Goal: Task Accomplishment & Management: Manage account settings

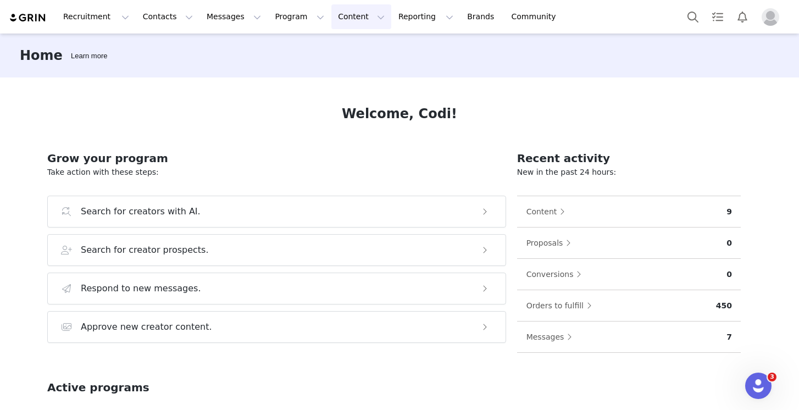
click at [331, 16] on button "Content Content" at bounding box center [361, 16] width 60 height 25
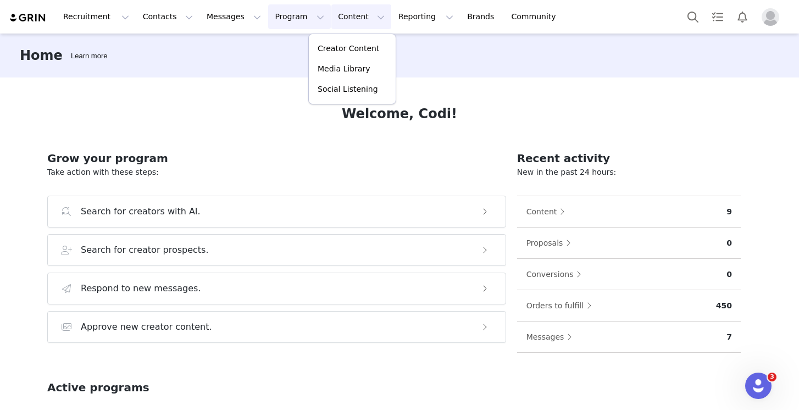
click at [269, 16] on button "Program Program" at bounding box center [299, 16] width 63 height 25
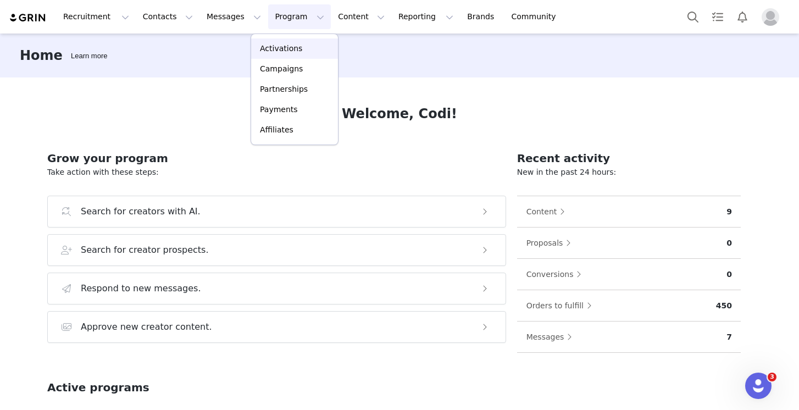
click at [273, 47] on p "Activations" at bounding box center [281, 49] width 42 height 12
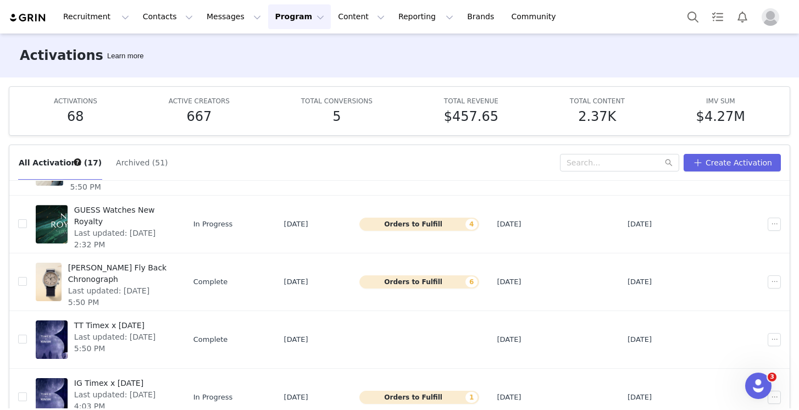
scroll to position [58, 0]
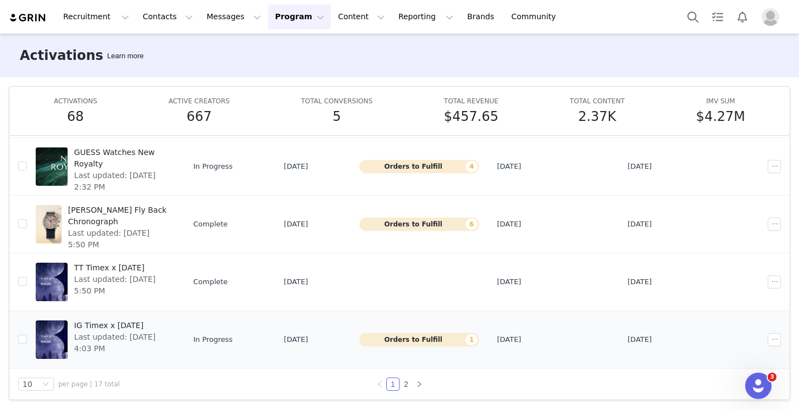
click at [132, 322] on span "IG Timex x [DATE]" at bounding box center [121, 326] width 95 height 12
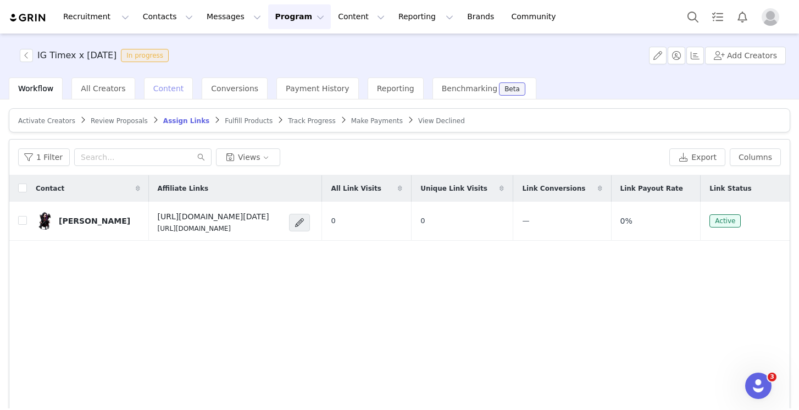
click at [170, 87] on span "Content" at bounding box center [168, 88] width 31 height 9
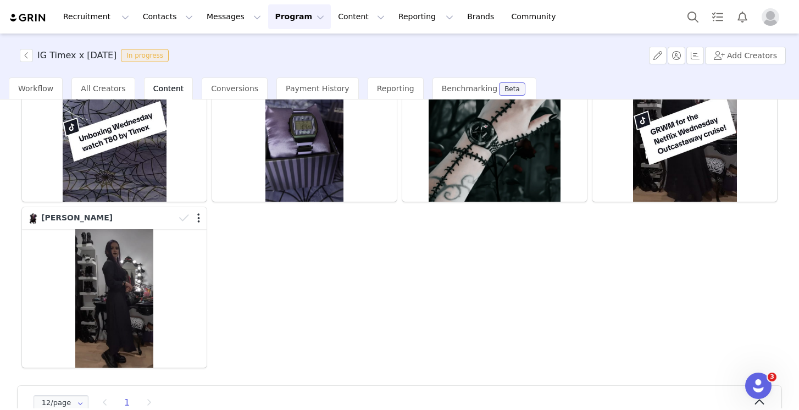
scroll to position [159, 0]
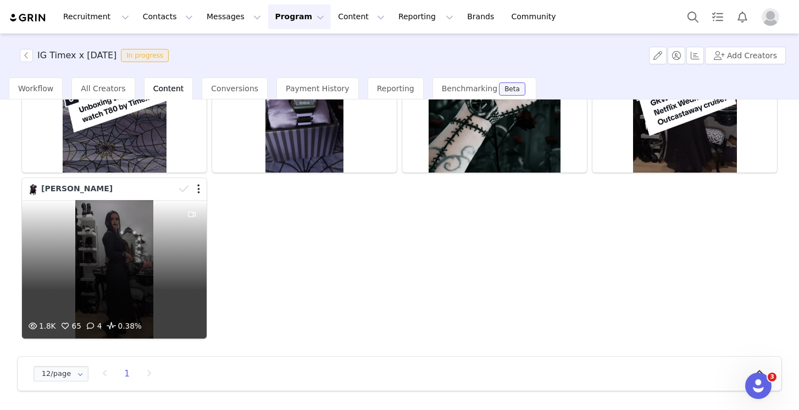
click at [54, 269] on div "1.8K 65 4 0.38%" at bounding box center [114, 269] width 185 height 138
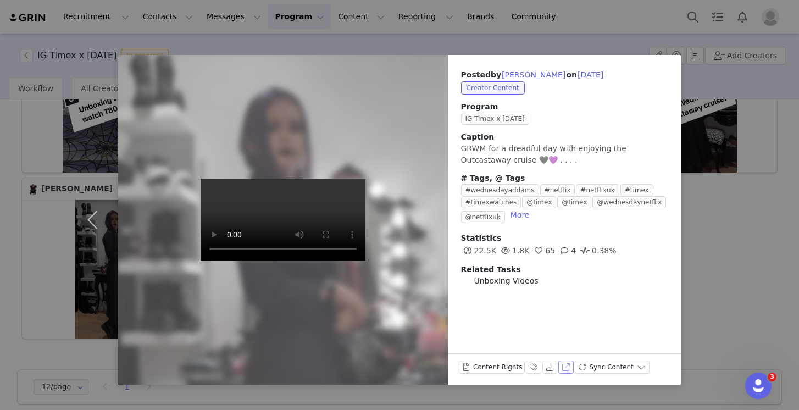
click at [564, 367] on button "View on Instagram" at bounding box center [565, 366] width 15 height 13
click at [82, 280] on button "button" at bounding box center [95, 220] width 46 height 330
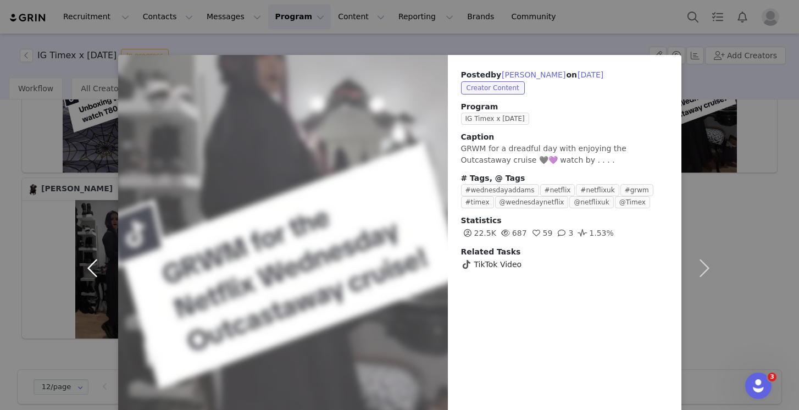
click at [89, 217] on button "button" at bounding box center [95, 268] width 46 height 426
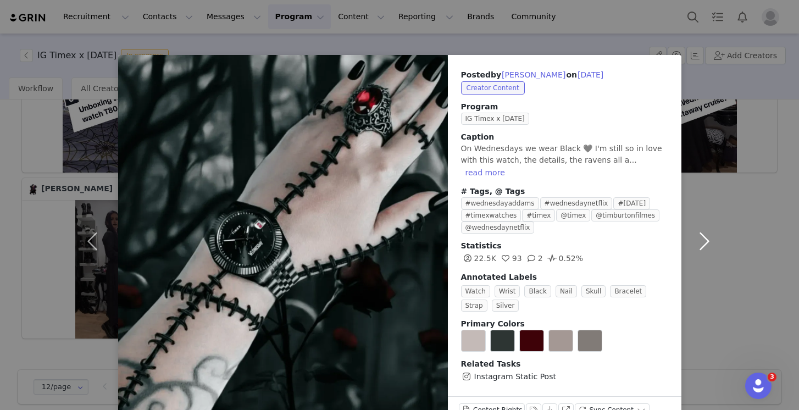
click at [704, 231] on button "button" at bounding box center [704, 241] width 46 height 372
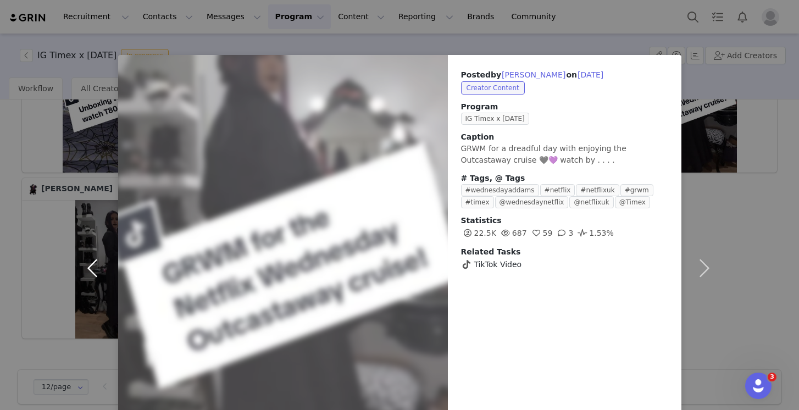
click at [96, 262] on button "button" at bounding box center [95, 268] width 46 height 426
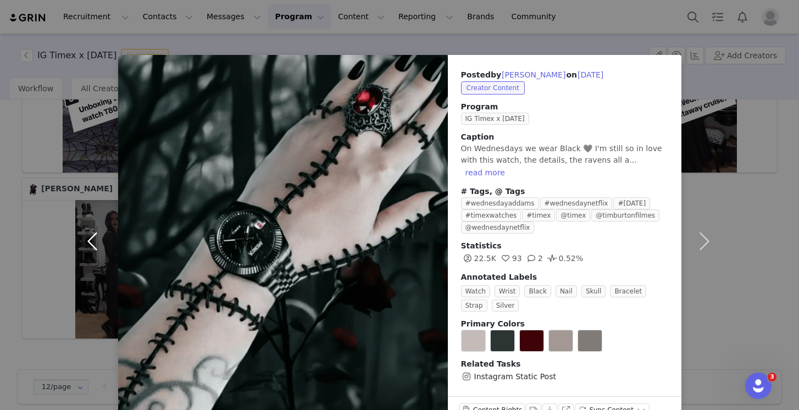
click at [96, 262] on button "button" at bounding box center [95, 241] width 46 height 372
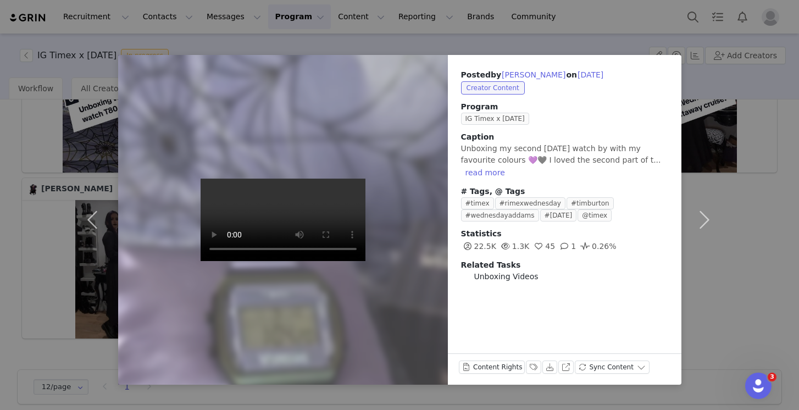
click at [752, 188] on div "Posted by Samara Raven on Sep 19, 2025 Creator Content Program IG Timex x Wedne…" at bounding box center [399, 205] width 799 height 410
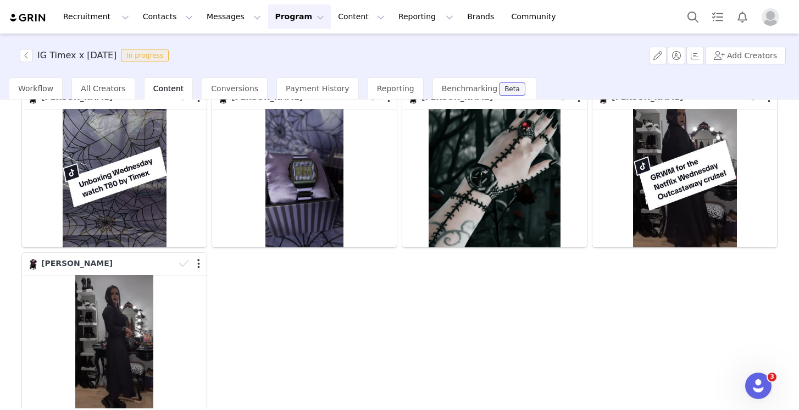
scroll to position [79, 0]
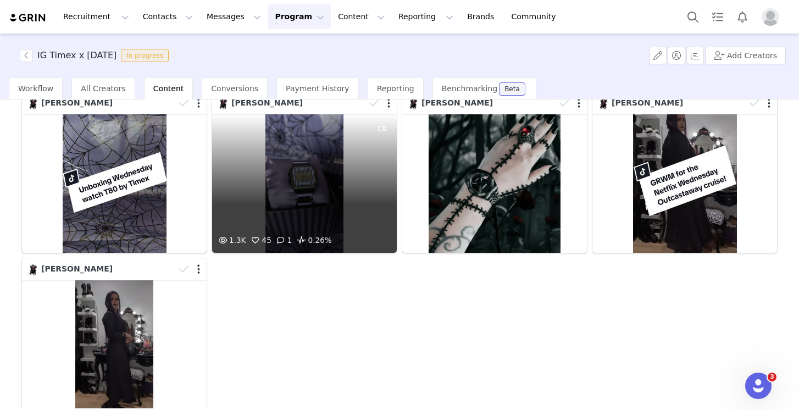
click at [300, 176] on div "1.3K 45 1 0.26%" at bounding box center [304, 183] width 185 height 138
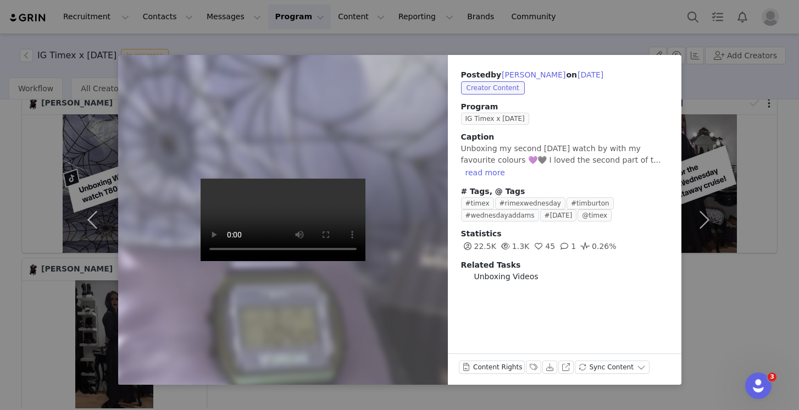
click at [286, 395] on div "Posted by Samara Raven on Sep 19, 2025 Creator Content Program IG Timex x Wedne…" at bounding box center [399, 205] width 799 height 410
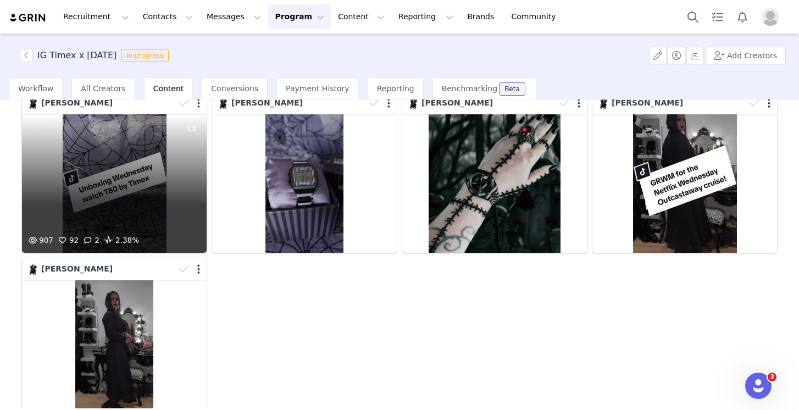
click at [94, 204] on div "907 92 2 2.38%" at bounding box center [114, 183] width 185 height 138
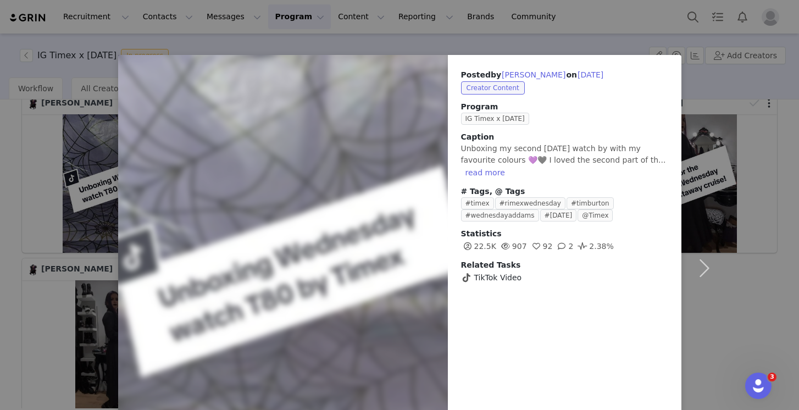
click at [22, 315] on div "Posted by Samara Raven on Sep 19, 2025 Creator Content Program IG Timex x Wedne…" at bounding box center [399, 205] width 799 height 410
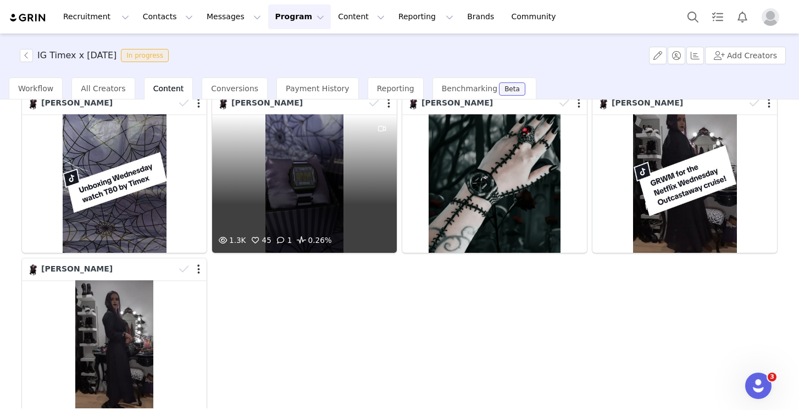
click at [299, 190] on div "1.3K 45 1 0.26%" at bounding box center [304, 183] width 185 height 138
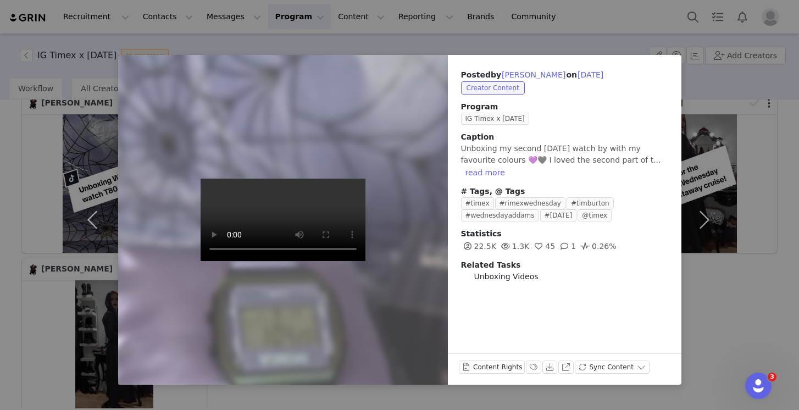
click at [11, 209] on div "Posted by Samara Raven on Sep 19, 2025 Creator Content Program IG Timex x Wedne…" at bounding box center [399, 205] width 799 height 410
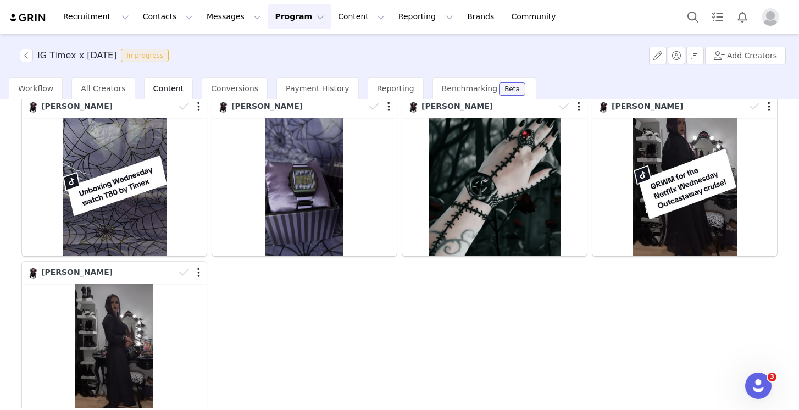
scroll to position [82, 0]
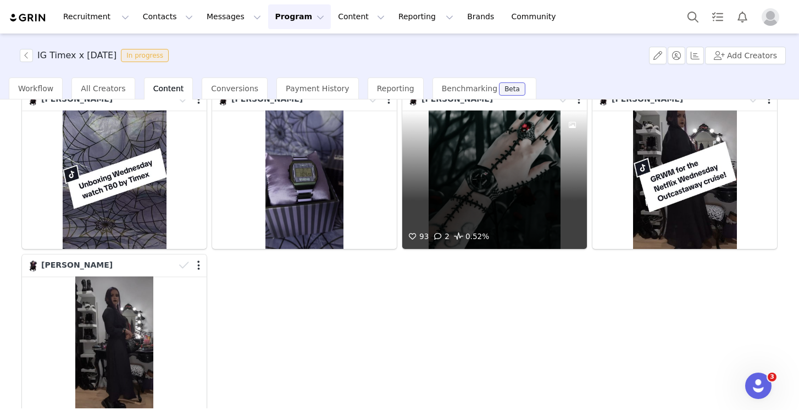
click at [471, 189] on div "93 2 0.52%" at bounding box center [494, 179] width 185 height 138
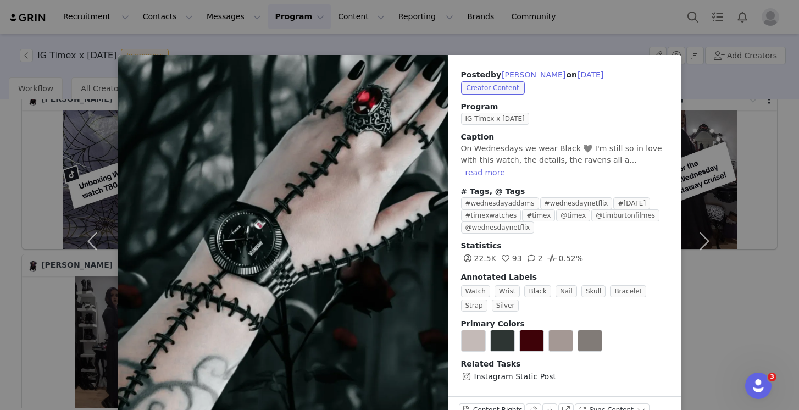
click at [777, 164] on div "Posted by Samara Raven on Sep 10, 2025 Creator Content Program IG Timex x Wedne…" at bounding box center [399, 205] width 799 height 410
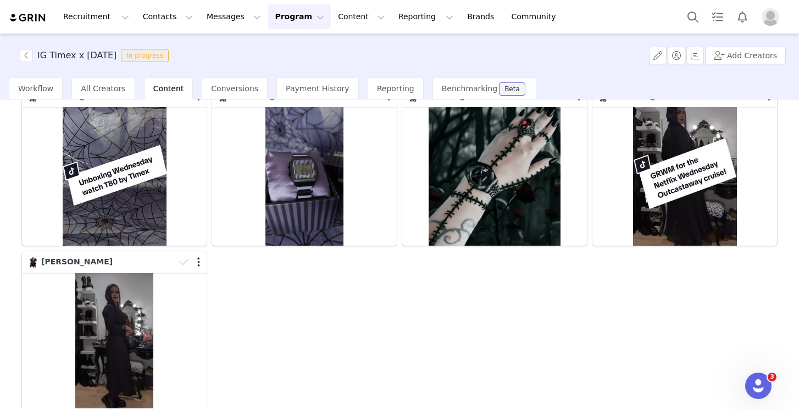
scroll to position [76, 0]
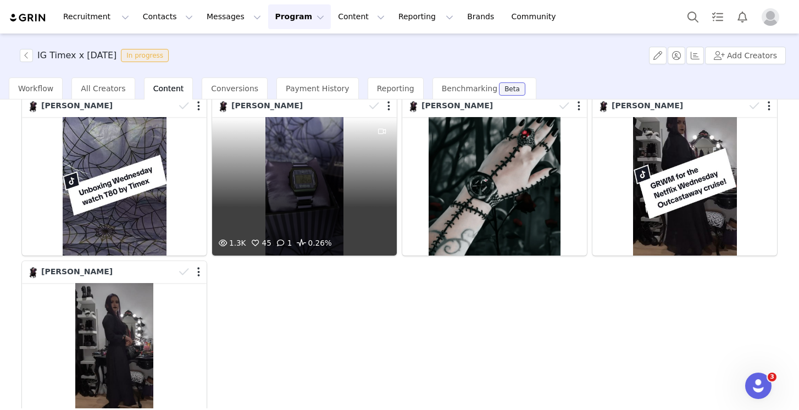
click at [280, 205] on div "1.3K 45 1 0.26%" at bounding box center [304, 186] width 185 height 138
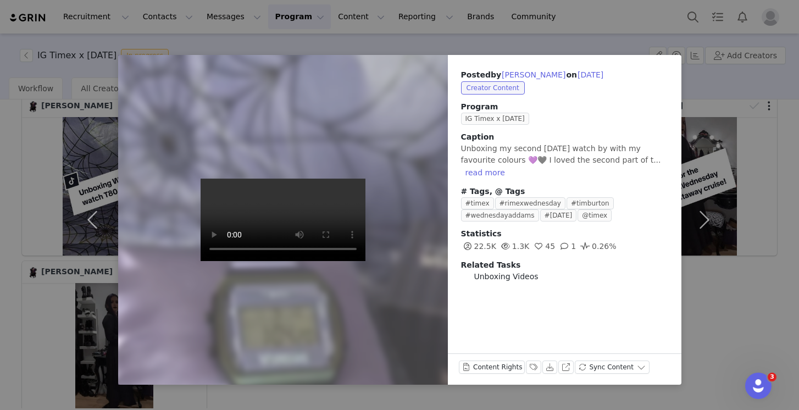
click at [740, 81] on div "Posted by Samara Raven on Sep 19, 2025 Creator Content Program IG Timex x Wedne…" at bounding box center [399, 205] width 799 height 410
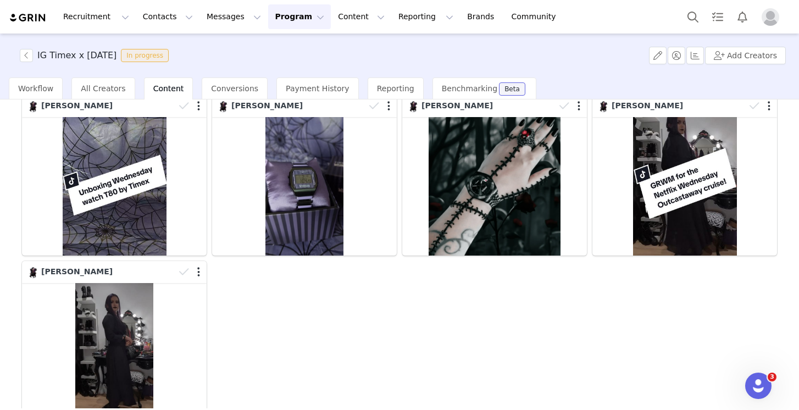
click at [274, 12] on button "Program Program" at bounding box center [299, 16] width 63 height 25
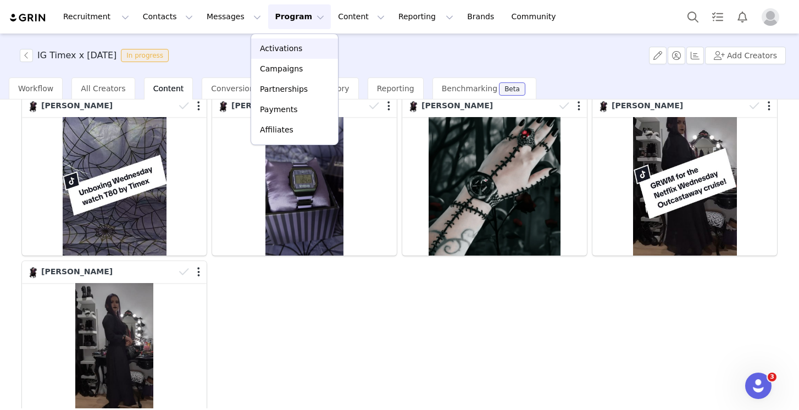
click at [280, 45] on p "Activations" at bounding box center [281, 49] width 42 height 12
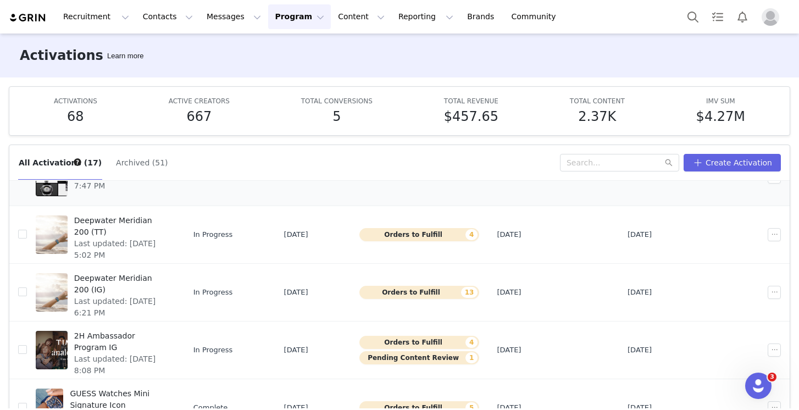
scroll to position [103, 0]
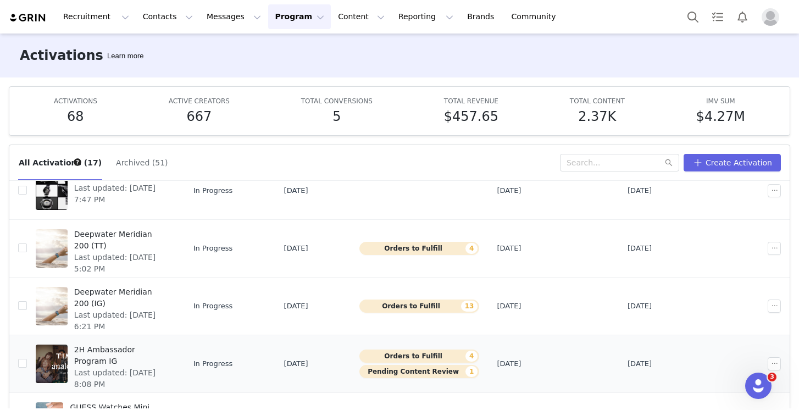
click at [148, 348] on span "2H Ambassador Program IG" at bounding box center [121, 355] width 95 height 23
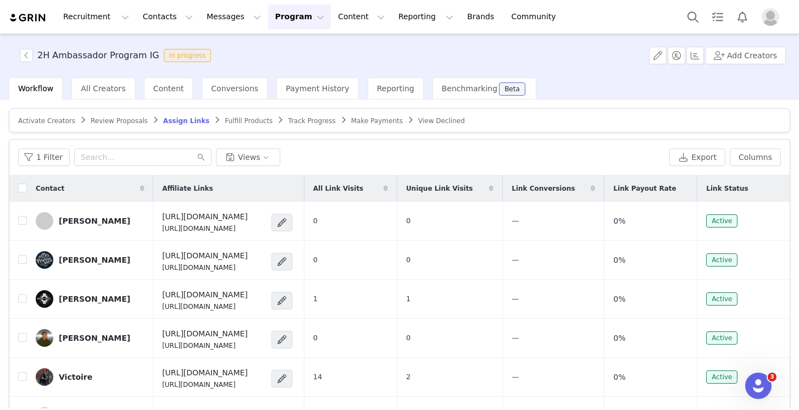
click at [268, 25] on button "Program Program" at bounding box center [299, 16] width 63 height 25
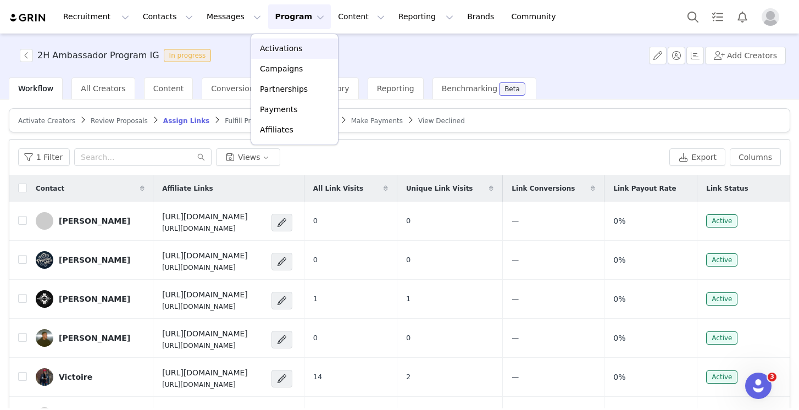
click at [282, 48] on p "Activations" at bounding box center [281, 49] width 42 height 12
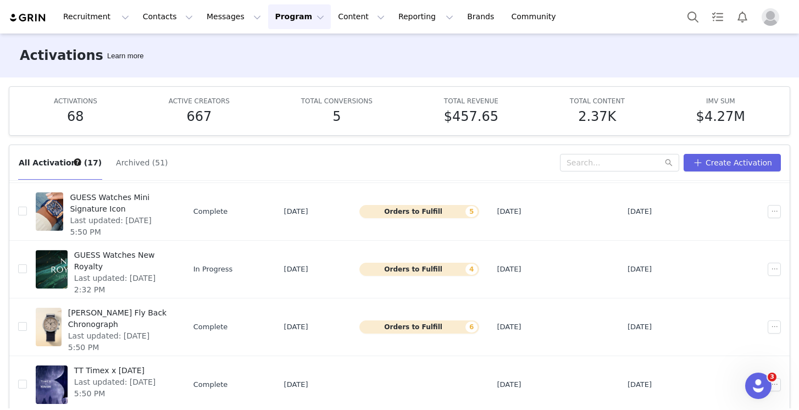
scroll to position [358, 0]
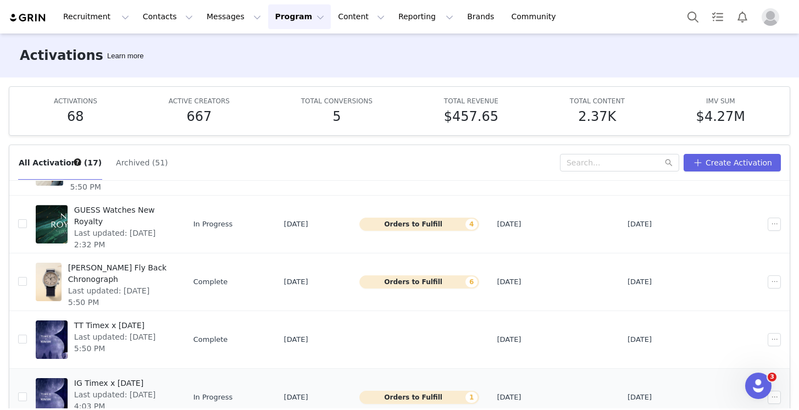
click at [143, 380] on span "IG Timex x [DATE]" at bounding box center [121, 383] width 95 height 12
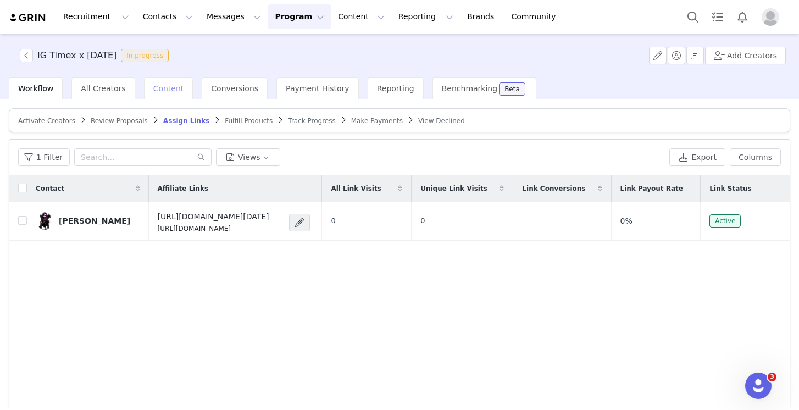
click at [165, 91] on span "Content" at bounding box center [168, 88] width 31 height 9
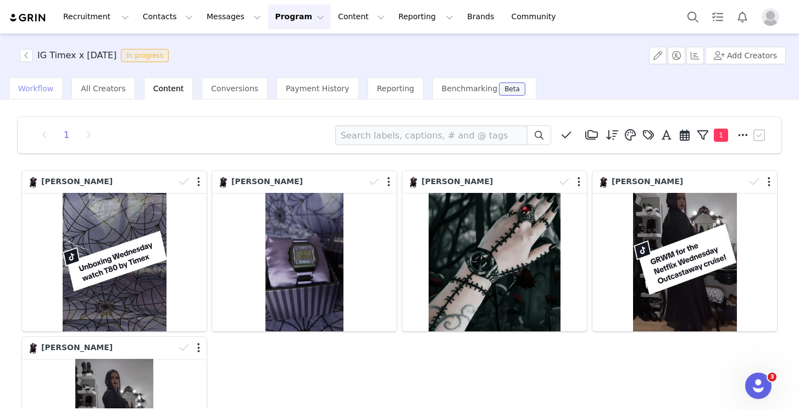
click at [48, 88] on span "Workflow" at bounding box center [35, 88] width 35 height 9
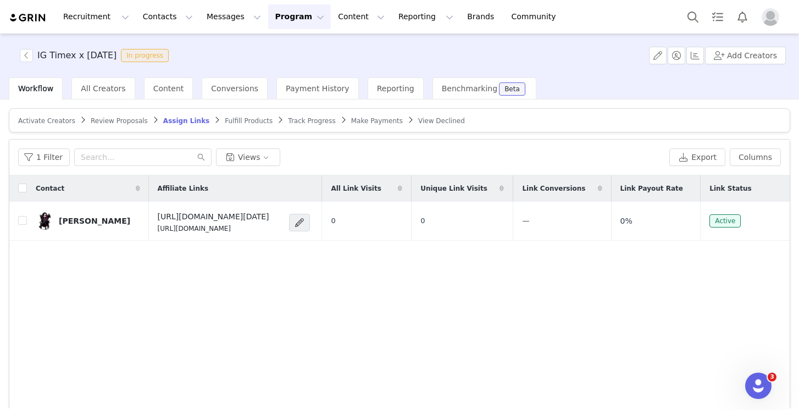
click at [174, 122] on span "Assign Links" at bounding box center [186, 121] width 46 height 8
click at [439, 293] on div "Contact Affiliate Links All Link Visits Unique Link Visits Link Conversions Lin…" at bounding box center [399, 306] width 780 height 262
click at [359, 263] on div "Contact Affiliate Links All Link Visits Unique Link Visits Link Conversions Lin…" at bounding box center [399, 306] width 780 height 262
click at [277, 23] on button "Program Program" at bounding box center [299, 16] width 63 height 25
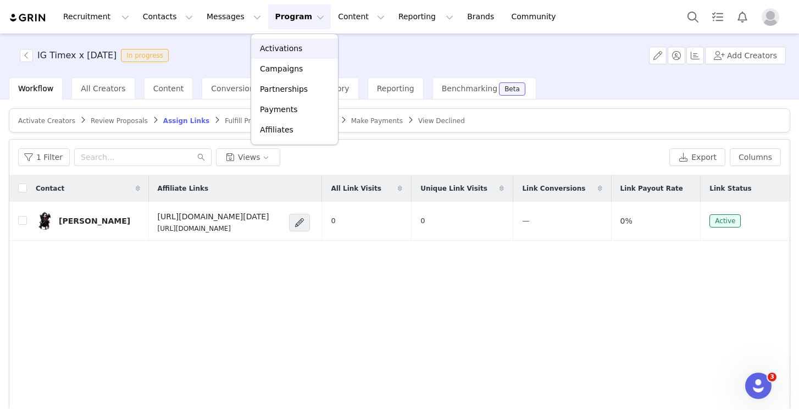
click at [287, 53] on p "Activations" at bounding box center [281, 49] width 42 height 12
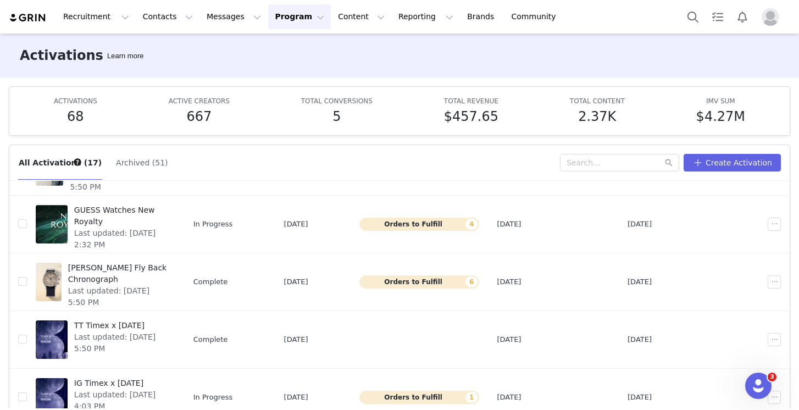
scroll to position [58, 0]
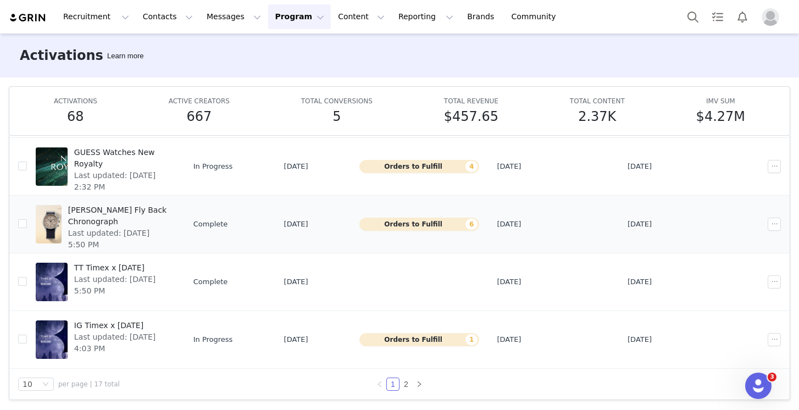
click at [142, 210] on span "[PERSON_NAME] Fly Back Chronograph" at bounding box center [118, 215] width 101 height 23
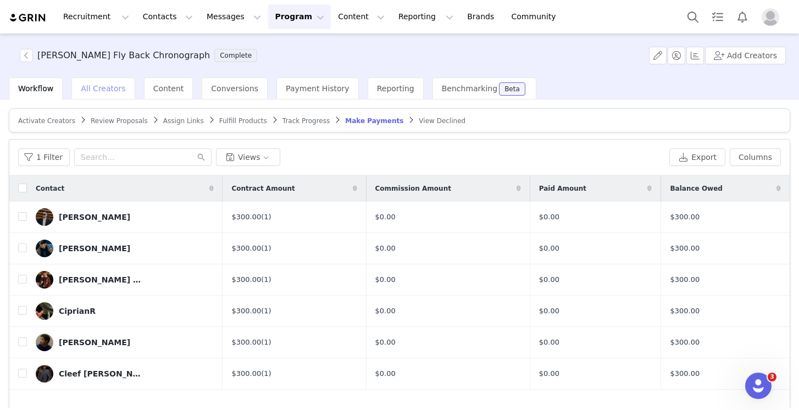
click at [103, 89] on span "All Creators" at bounding box center [103, 88] width 44 height 9
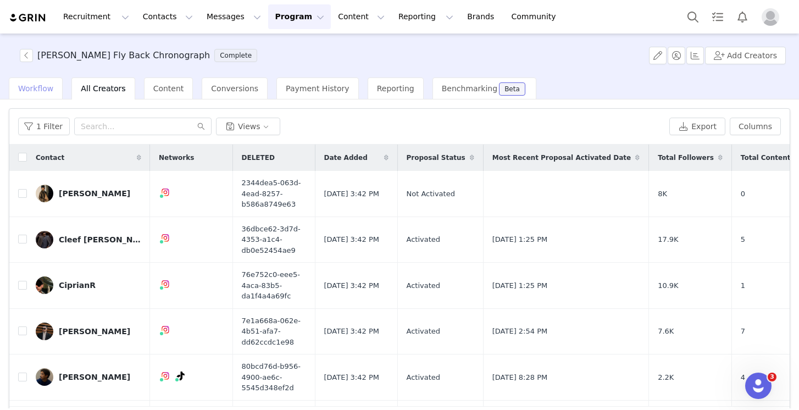
click at [47, 89] on span "Workflow" at bounding box center [35, 88] width 35 height 9
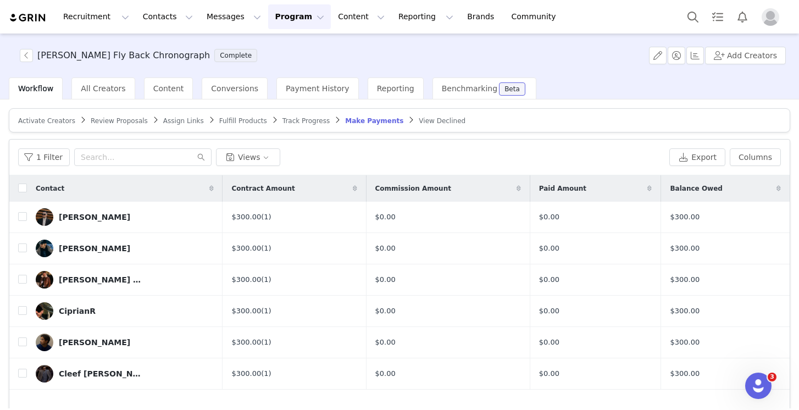
click at [230, 118] on span "Fulfill Products" at bounding box center [243, 121] width 48 height 8
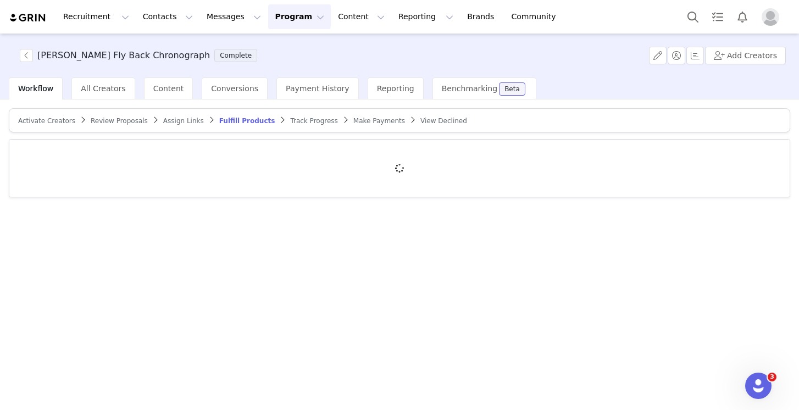
click at [309, 120] on span "Track Progress" at bounding box center [313, 121] width 47 height 8
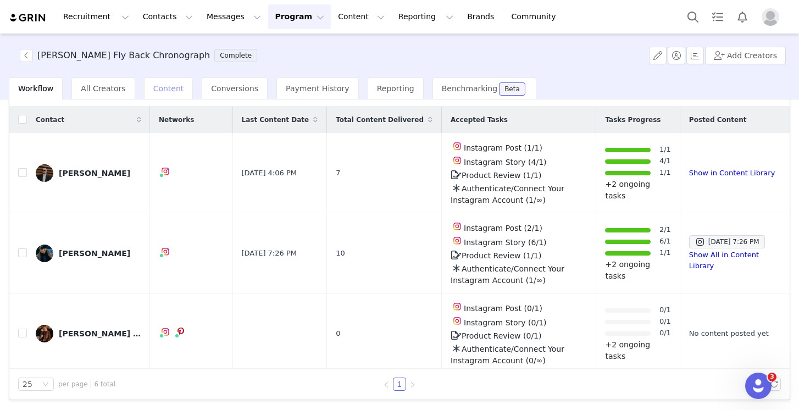
click at [168, 87] on span "Content" at bounding box center [168, 88] width 31 height 9
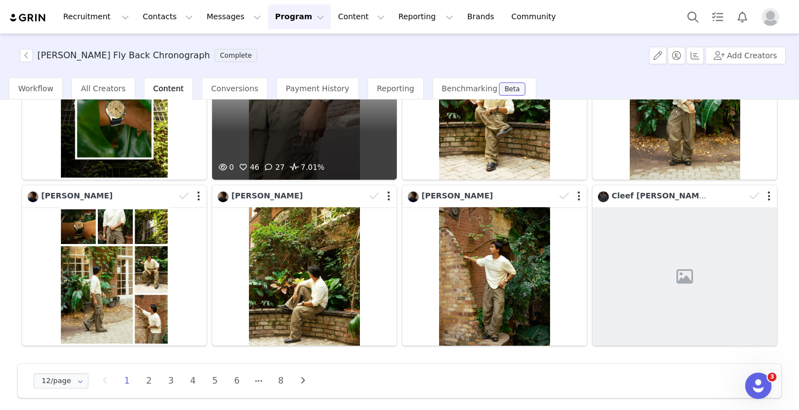
scroll to position [325, 0]
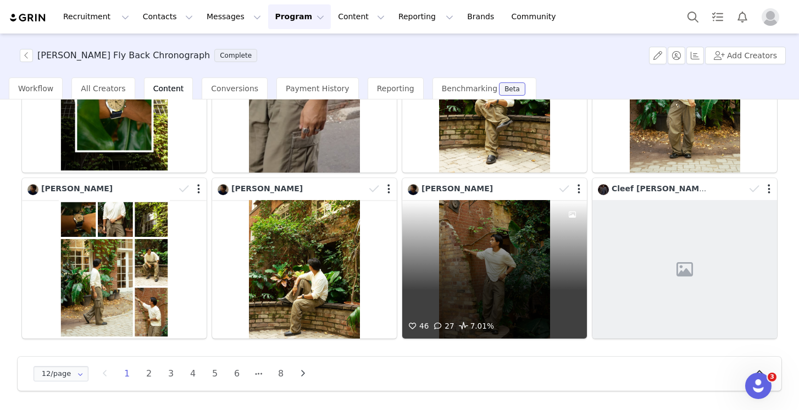
click at [484, 294] on div "46 27 7.01%" at bounding box center [494, 269] width 185 height 138
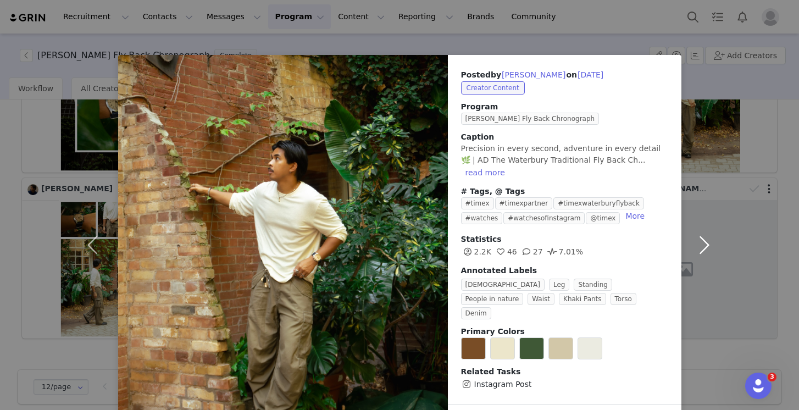
click at [715, 193] on button "button" at bounding box center [704, 245] width 46 height 380
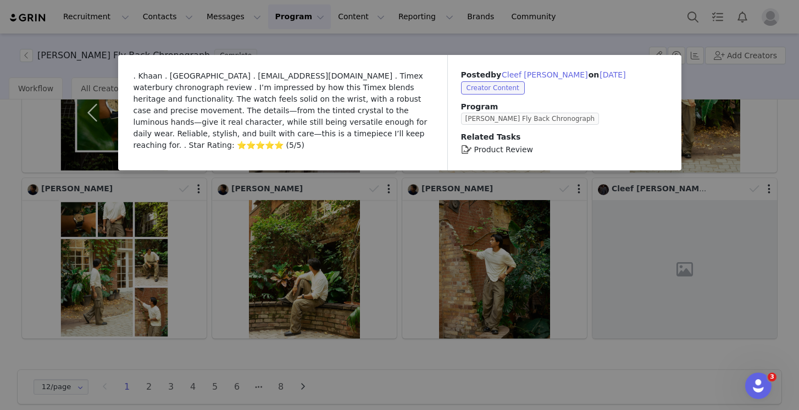
click at [59, 73] on div ". Khaan . [GEOGRAPHIC_DATA] . [EMAIL_ADDRESS][DOMAIN_NAME] . Timex waterbury ch…" at bounding box center [399, 205] width 799 height 410
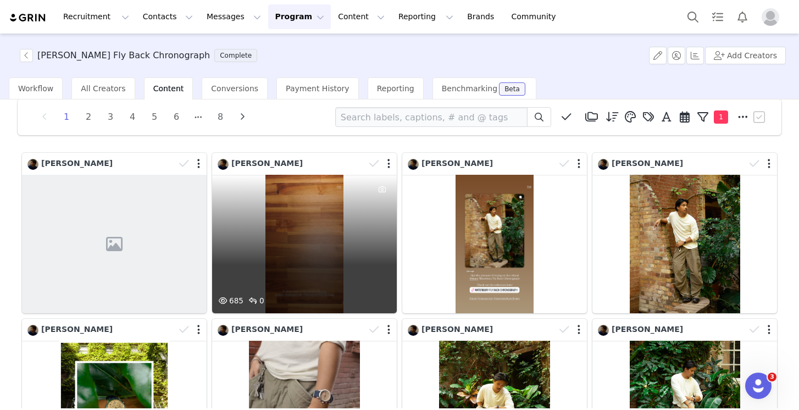
scroll to position [19, 0]
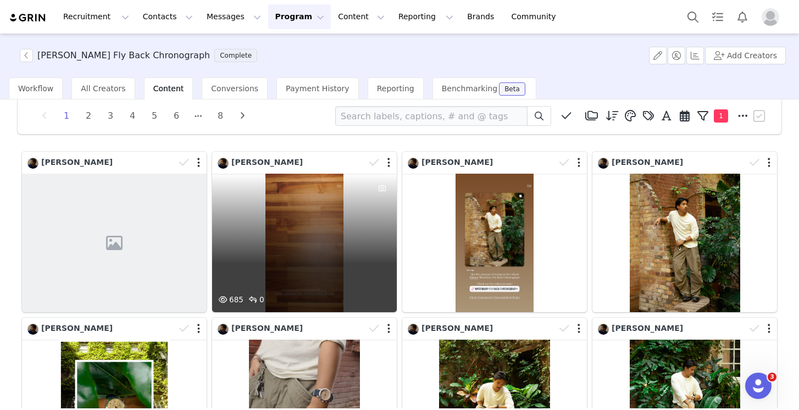
click at [324, 224] on div "685 0" at bounding box center [304, 243] width 185 height 138
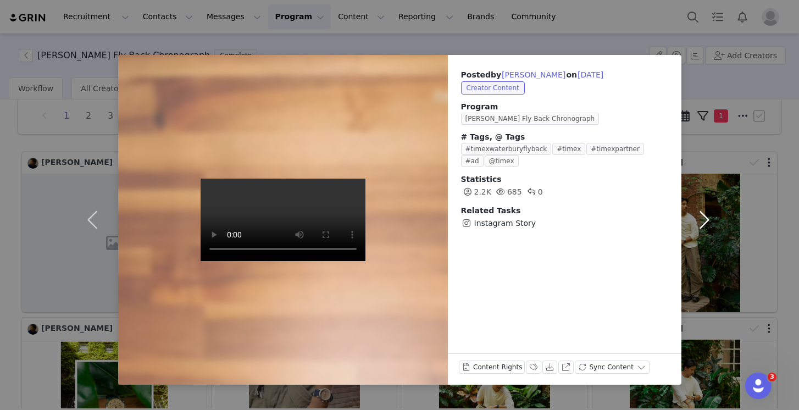
click at [702, 221] on button "button" at bounding box center [704, 220] width 46 height 330
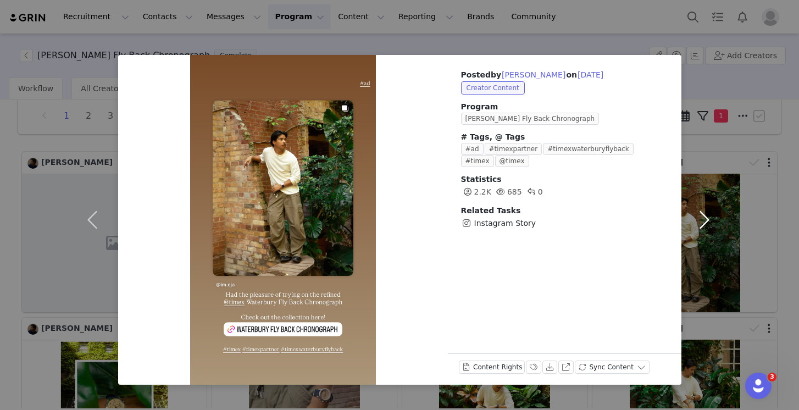
click at [702, 221] on button "button" at bounding box center [704, 220] width 46 height 330
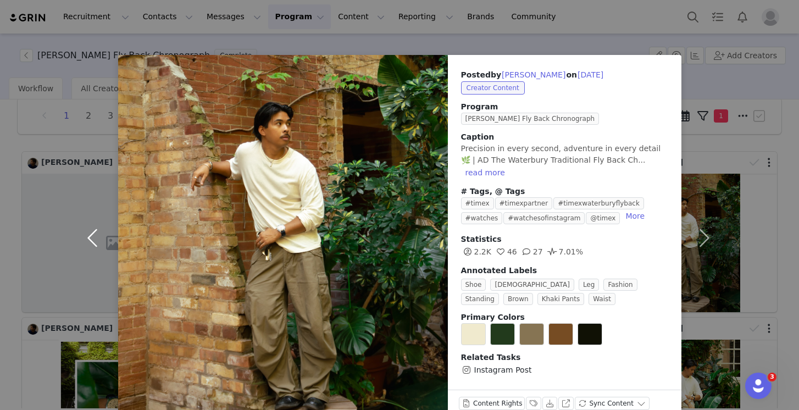
click at [96, 233] on button "button" at bounding box center [95, 238] width 46 height 366
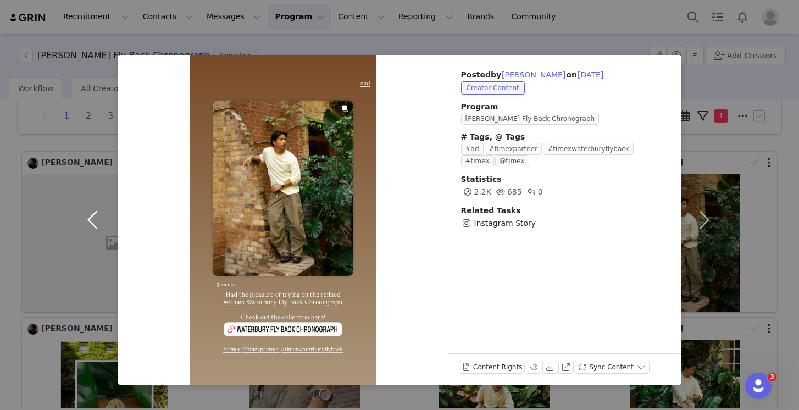
click at [96, 233] on button "button" at bounding box center [95, 220] width 46 height 330
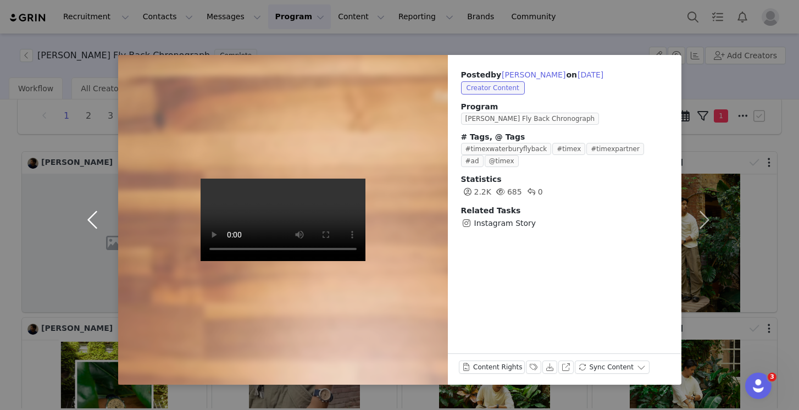
click at [96, 233] on button "button" at bounding box center [95, 220] width 46 height 330
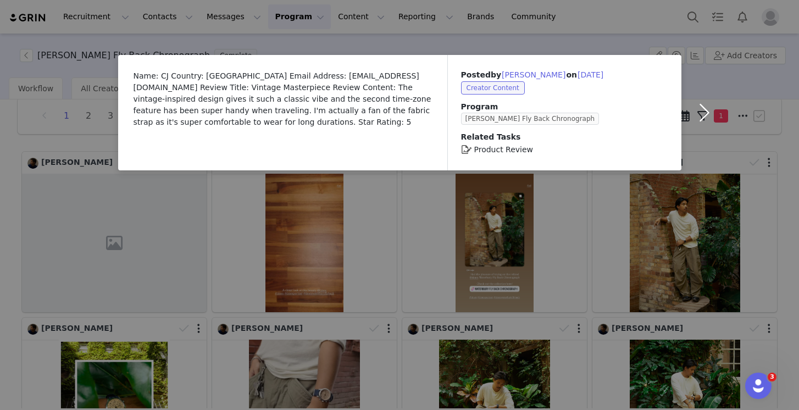
click at [96, 233] on div "Name: CJ Country: [GEOGRAPHIC_DATA] Email Address: [EMAIL_ADDRESS][DOMAIN_NAME]…" at bounding box center [399, 205] width 799 height 410
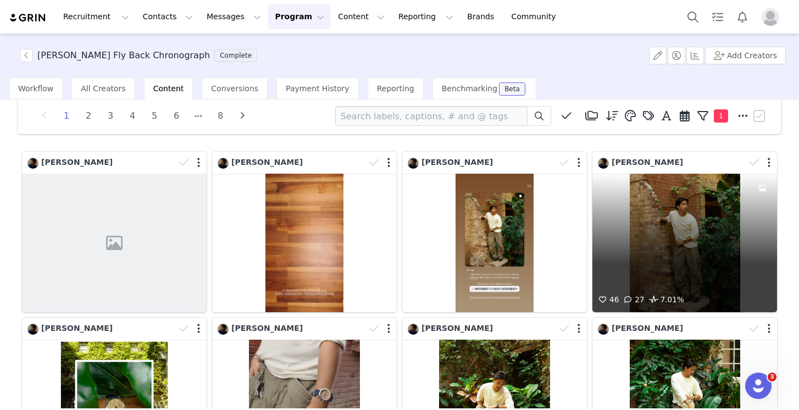
click at [656, 211] on div "46 27 7.01%" at bounding box center [684, 243] width 185 height 138
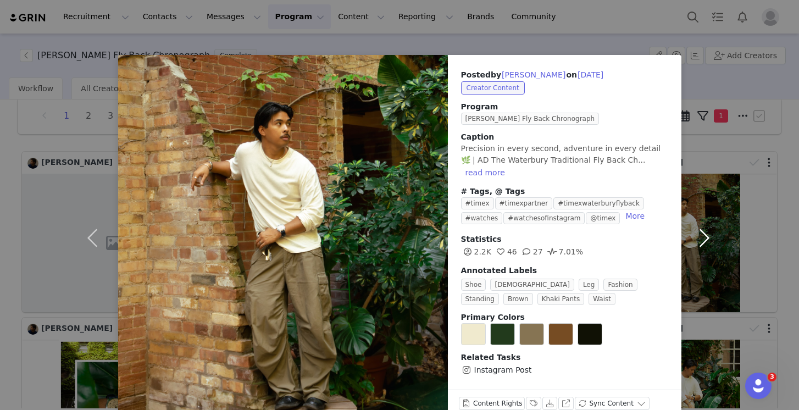
click at [703, 228] on button "button" at bounding box center [704, 238] width 46 height 366
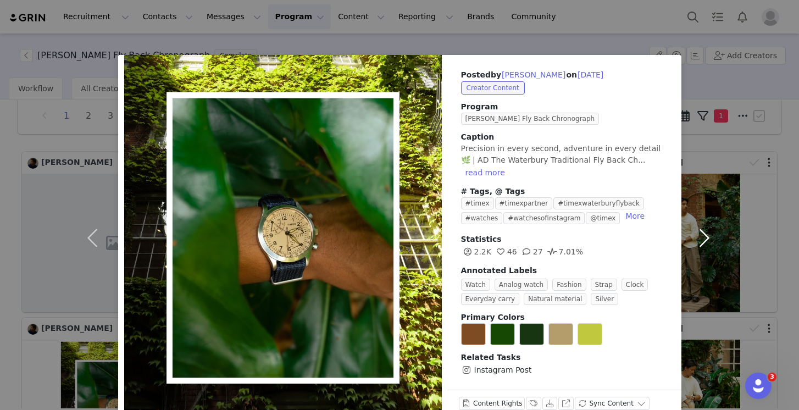
click at [703, 228] on button "button" at bounding box center [704, 238] width 46 height 366
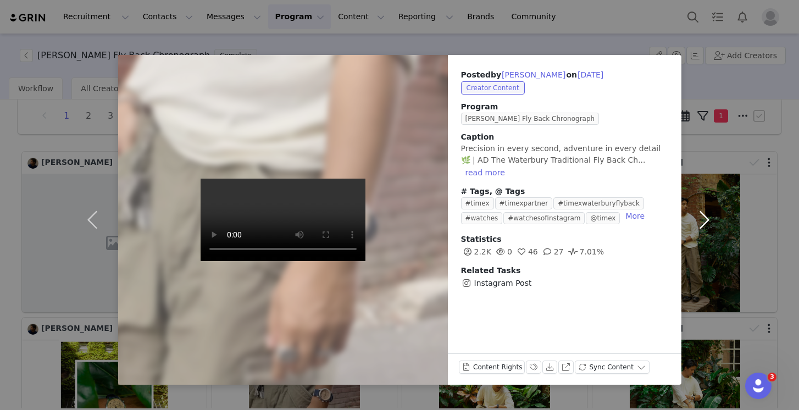
click at [703, 228] on button "button" at bounding box center [704, 220] width 46 height 330
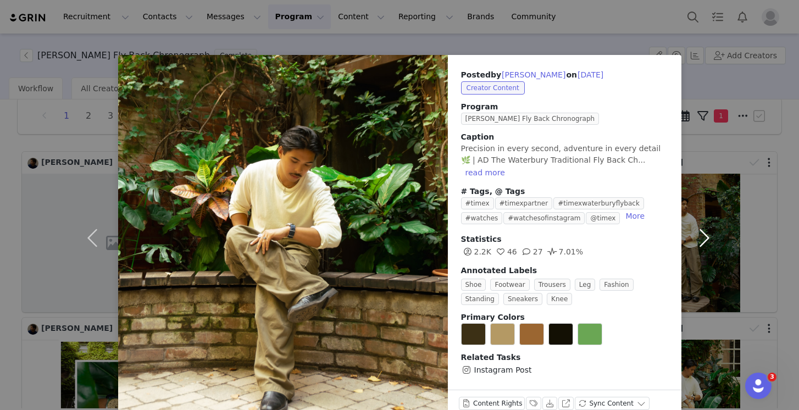
click at [703, 228] on button "button" at bounding box center [704, 238] width 46 height 366
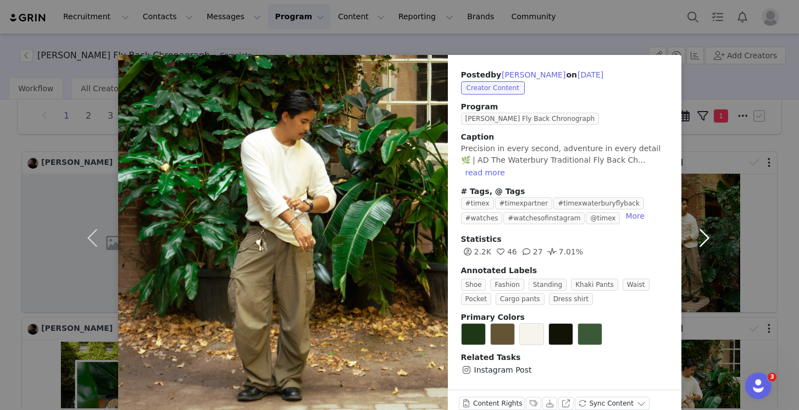
click at [703, 228] on button "button" at bounding box center [704, 238] width 46 height 366
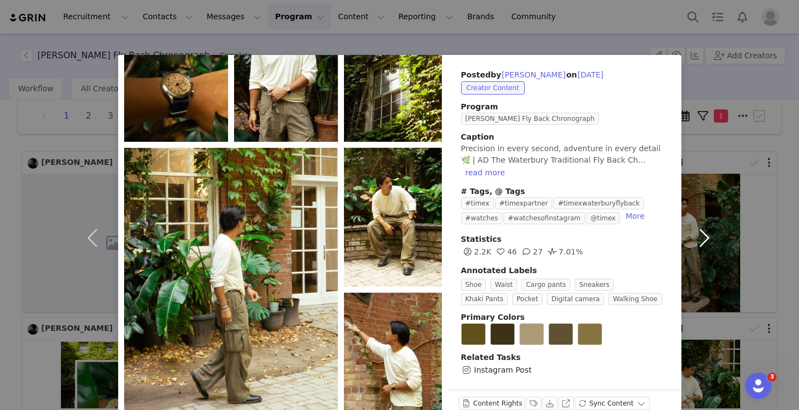
click at [703, 228] on button "button" at bounding box center [704, 238] width 46 height 366
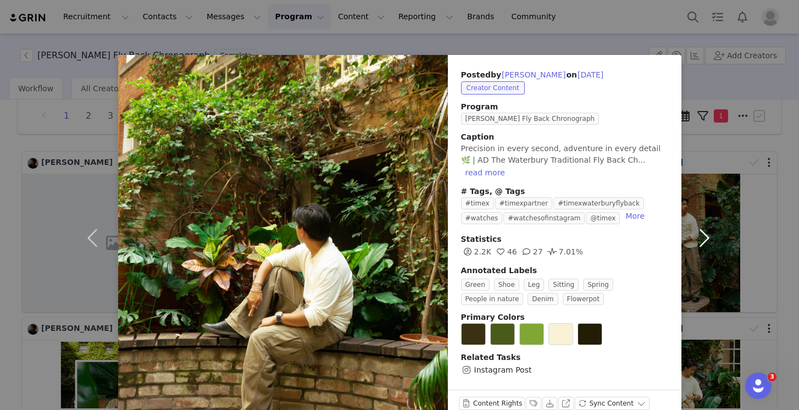
click at [703, 228] on button "button" at bounding box center [704, 238] width 46 height 366
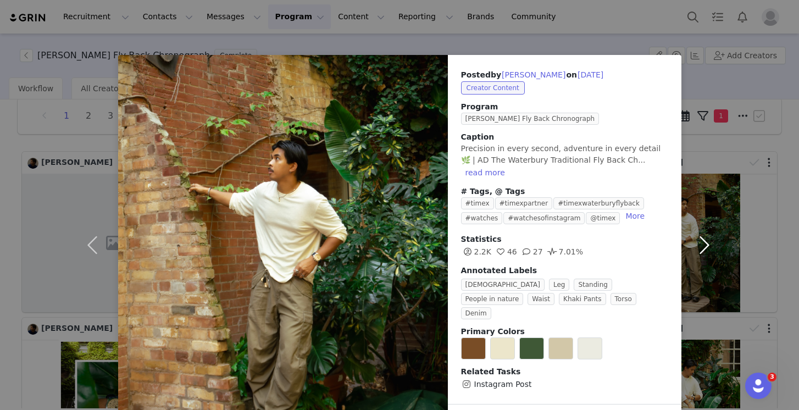
click at [703, 228] on button "button" at bounding box center [704, 245] width 46 height 380
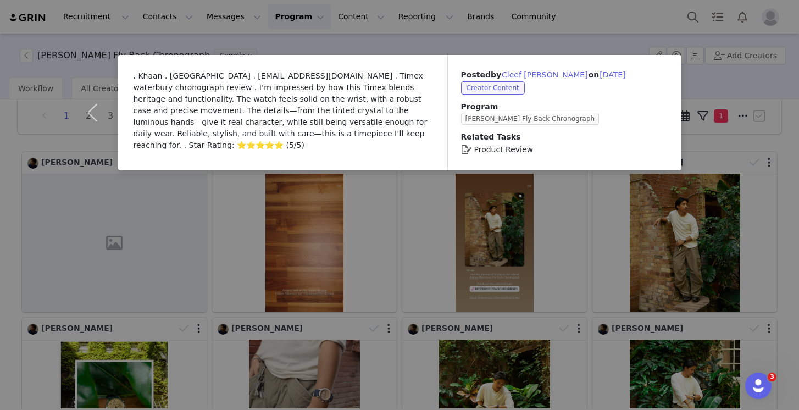
click at [737, 165] on div ". Khaan . [GEOGRAPHIC_DATA] . [EMAIL_ADDRESS][DOMAIN_NAME] . Timex waterbury ch…" at bounding box center [399, 205] width 799 height 410
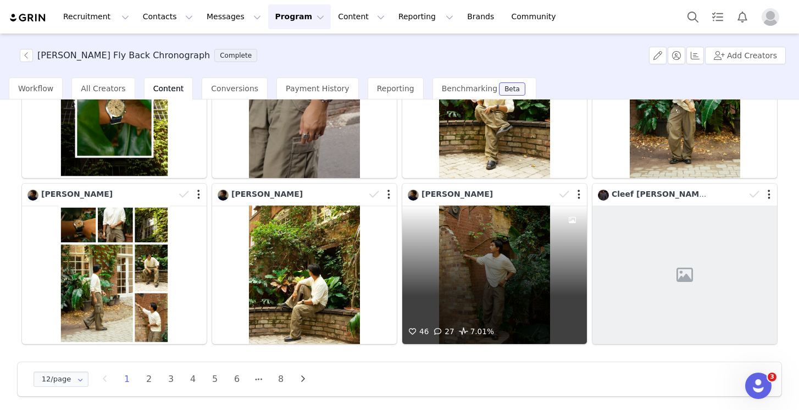
scroll to position [325, 0]
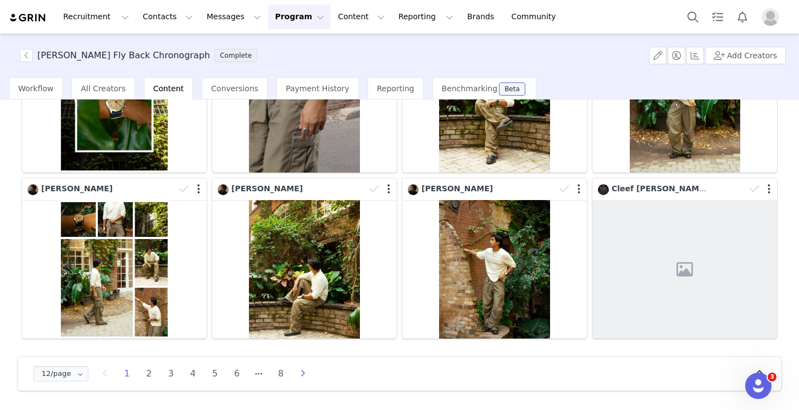
click at [300, 371] on icon "button" at bounding box center [302, 373] width 16 height 9
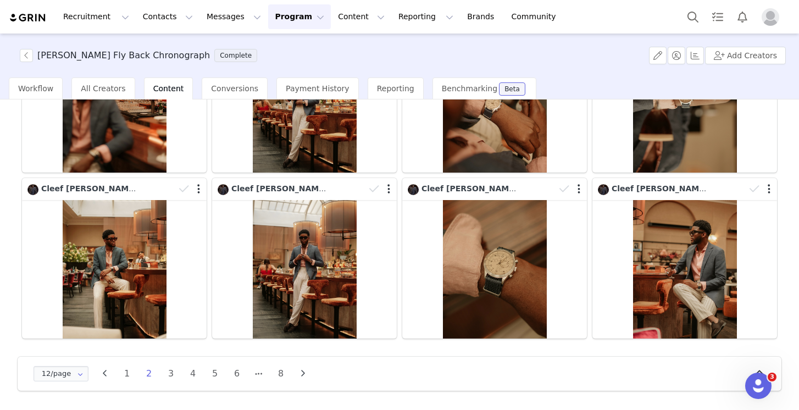
click at [300, 370] on icon "button" at bounding box center [302, 373] width 16 height 9
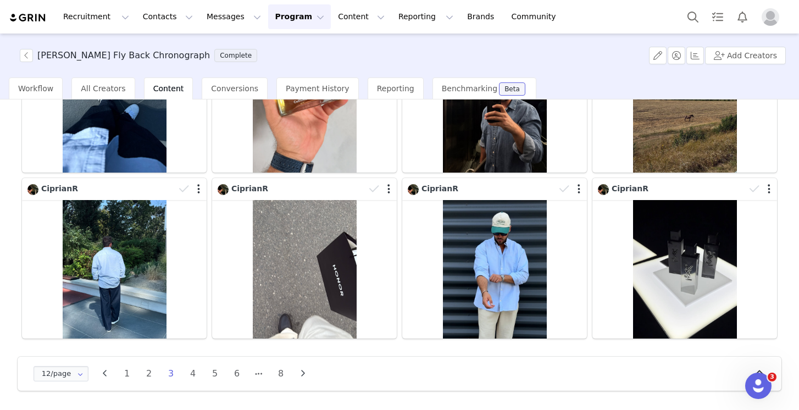
click at [300, 370] on icon "button" at bounding box center [302, 373] width 16 height 9
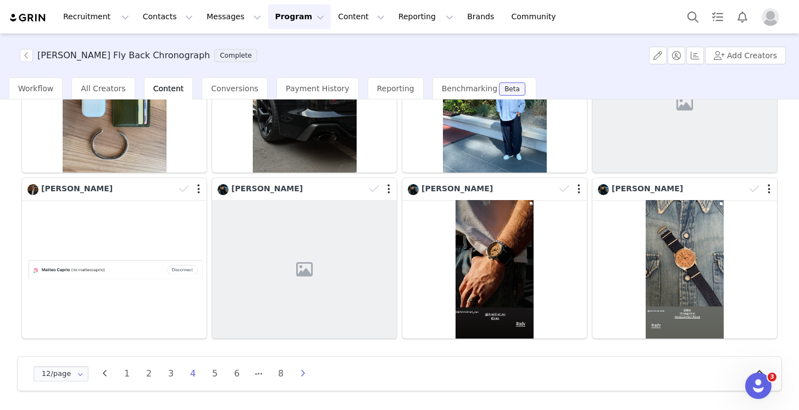
click at [298, 372] on icon "button" at bounding box center [302, 373] width 16 height 9
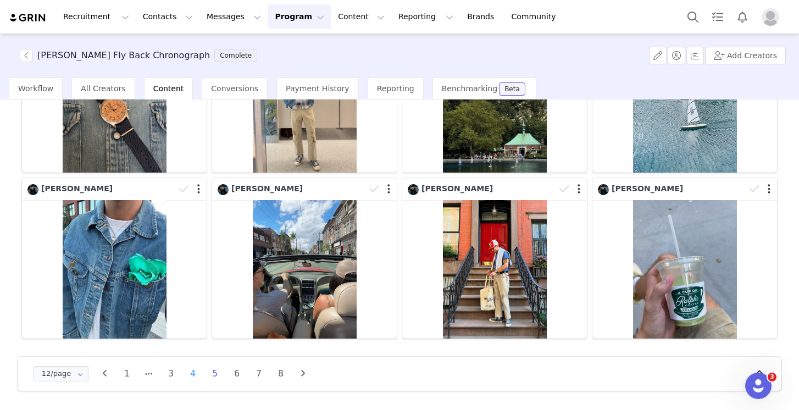
click at [196, 372] on li "4" at bounding box center [193, 373] width 16 height 15
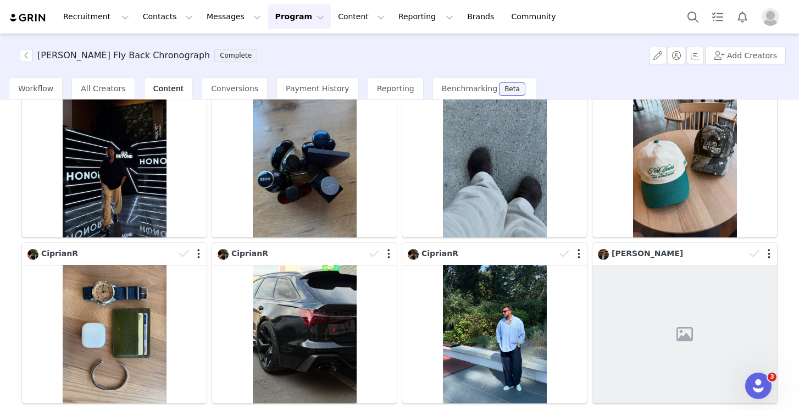
scroll to position [0, 0]
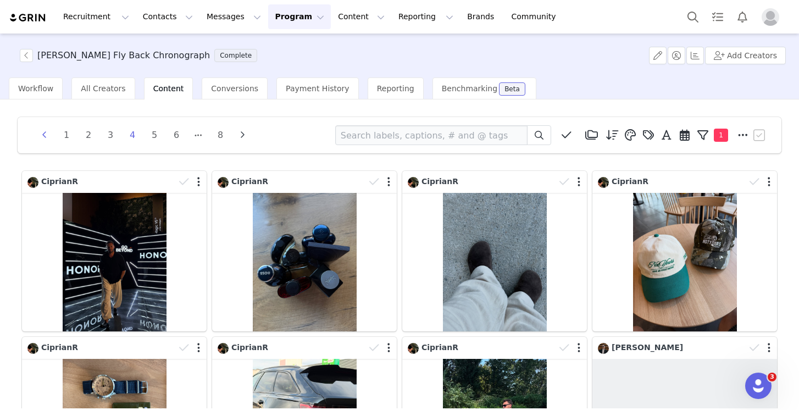
click at [42, 138] on icon "button" at bounding box center [44, 135] width 16 height 9
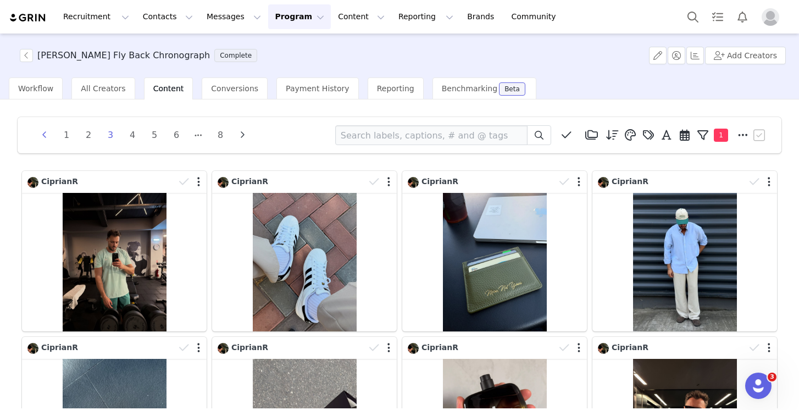
click at [48, 136] on icon "button" at bounding box center [44, 135] width 16 height 9
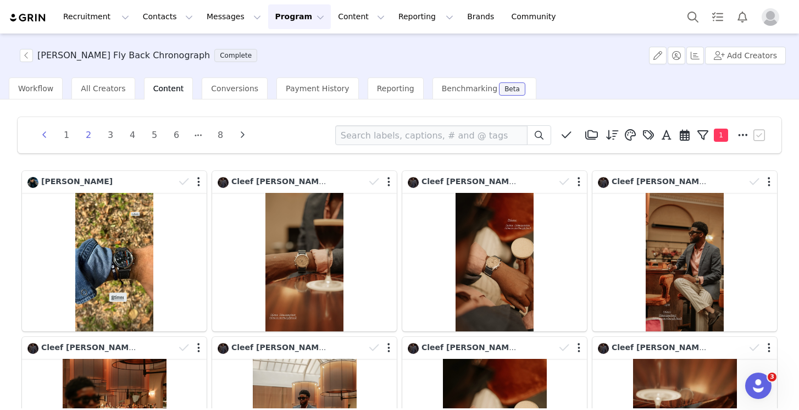
click at [44, 136] on icon "button" at bounding box center [44, 135] width 16 height 9
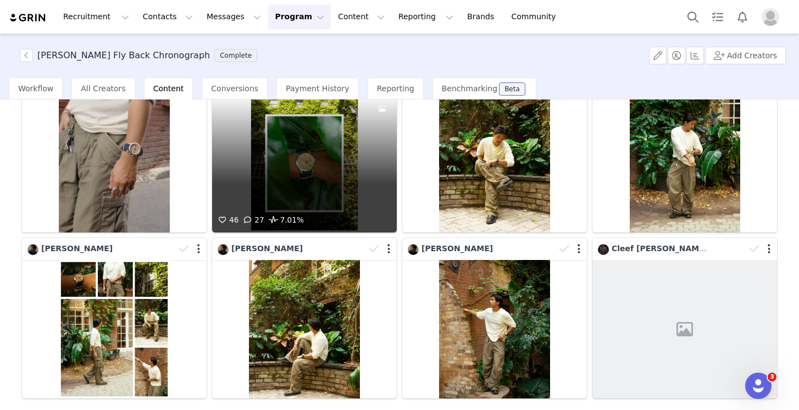
scroll to position [325, 0]
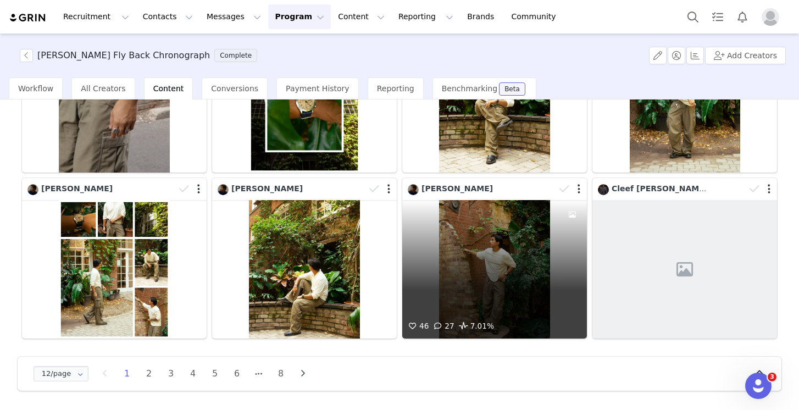
click at [495, 285] on div "46 27 7.01%" at bounding box center [494, 269] width 185 height 138
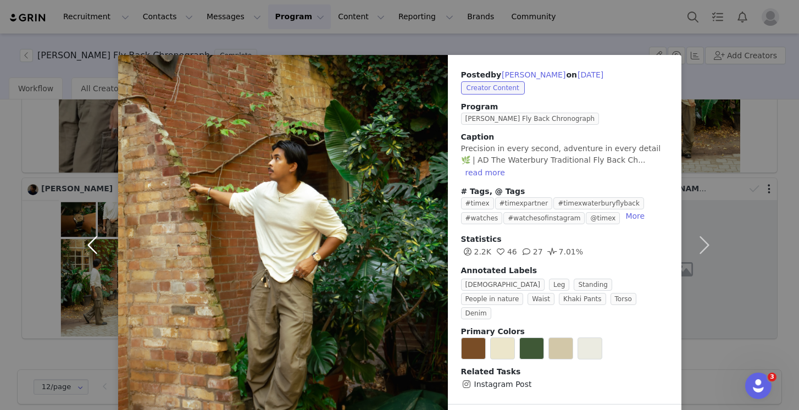
click at [95, 227] on button "button" at bounding box center [95, 245] width 46 height 380
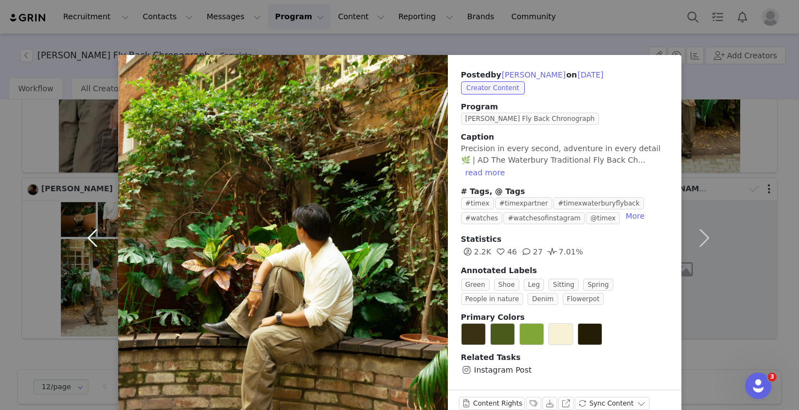
click at [95, 227] on button "button" at bounding box center [95, 238] width 46 height 366
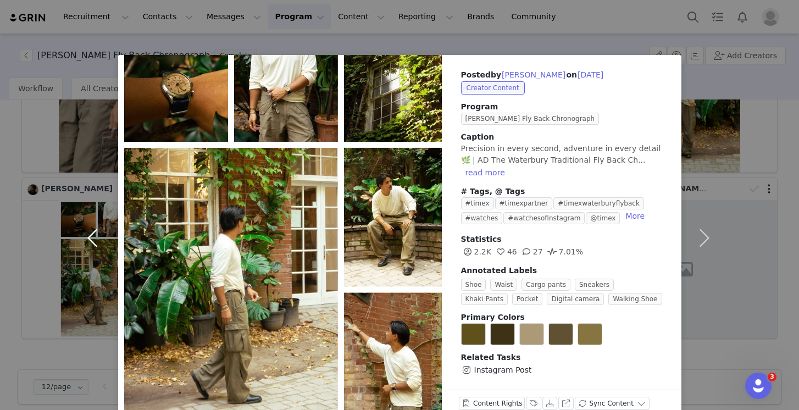
click at [95, 227] on button "button" at bounding box center [95, 238] width 46 height 366
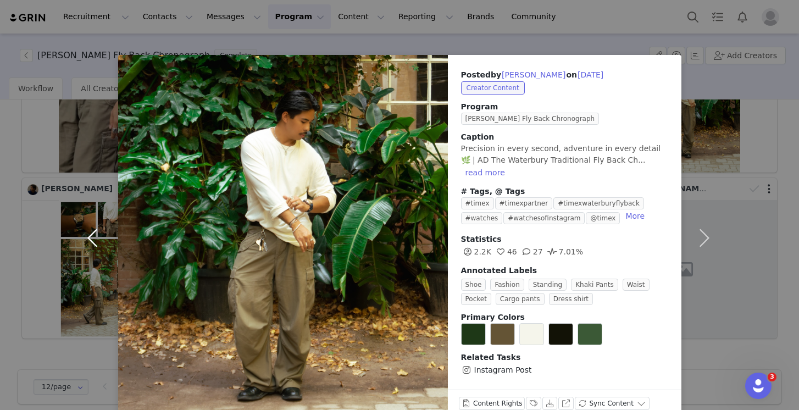
click at [95, 227] on button "button" at bounding box center [95, 238] width 46 height 366
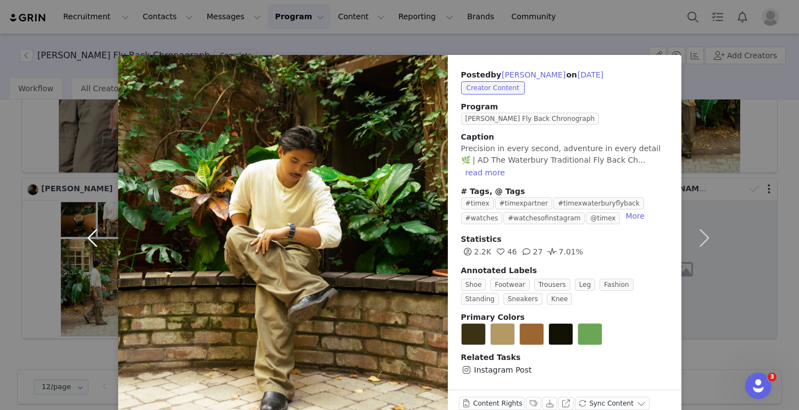
click at [95, 227] on button "button" at bounding box center [95, 238] width 46 height 366
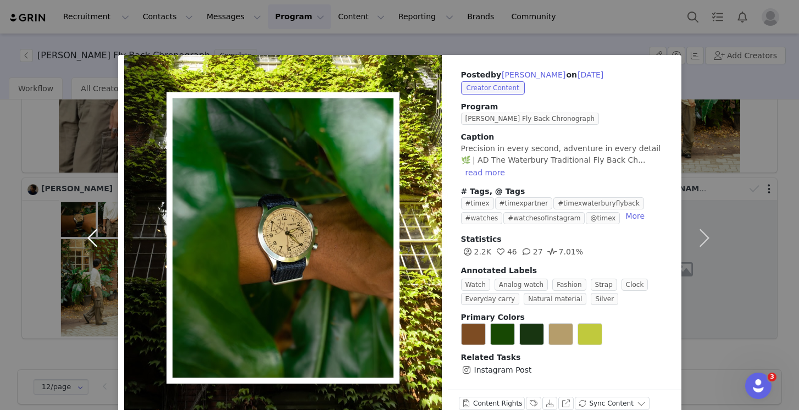
click at [95, 227] on button "button" at bounding box center [95, 238] width 46 height 366
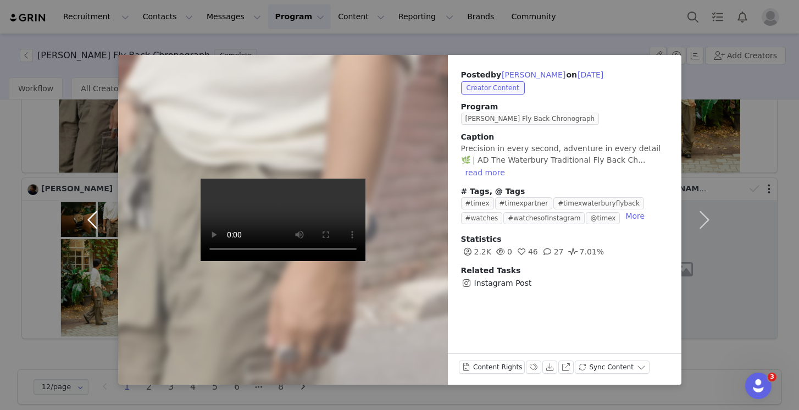
click at [95, 222] on button "button" at bounding box center [95, 220] width 46 height 330
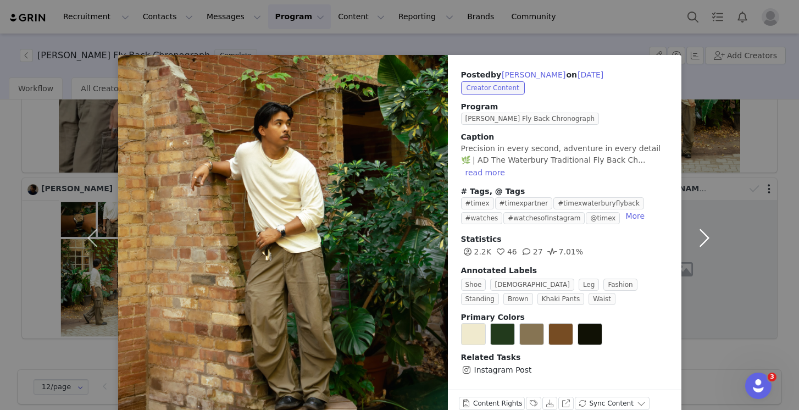
click at [704, 236] on button "button" at bounding box center [704, 238] width 46 height 366
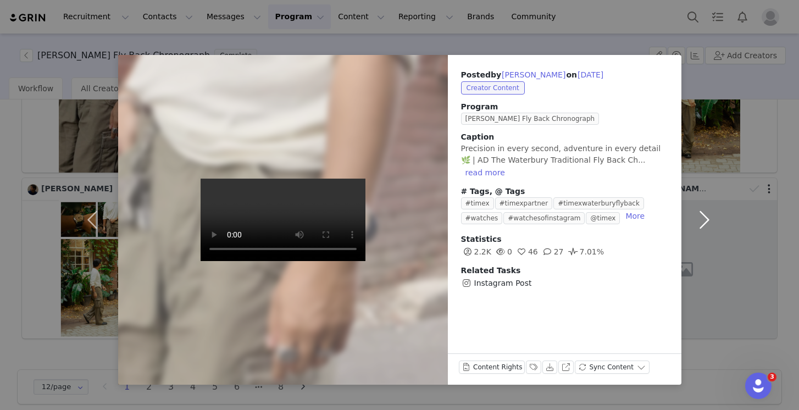
click at [700, 219] on button "button" at bounding box center [704, 220] width 46 height 330
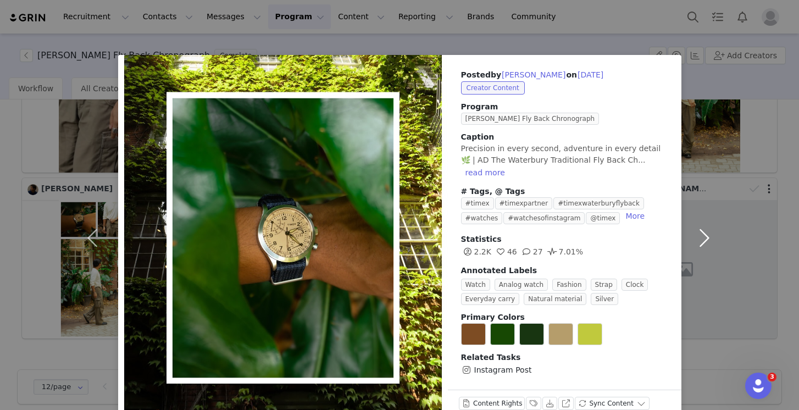
click at [700, 219] on button "button" at bounding box center [704, 238] width 46 height 366
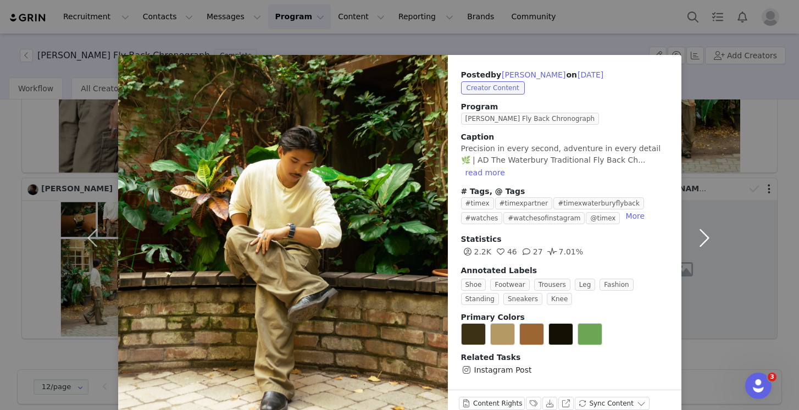
click at [700, 219] on button "button" at bounding box center [704, 238] width 46 height 366
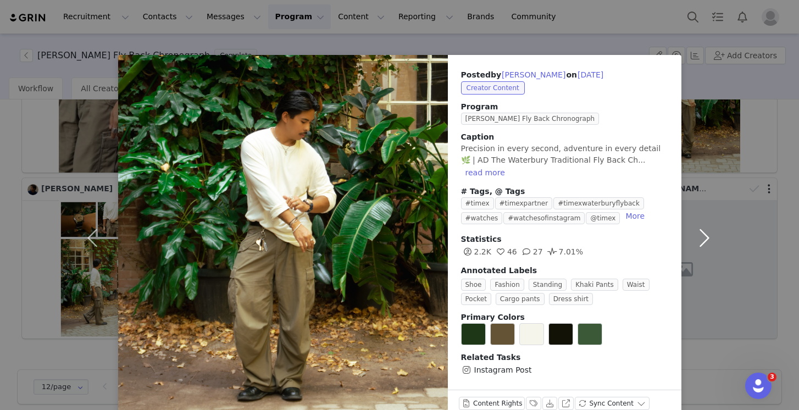
click at [700, 219] on button "button" at bounding box center [704, 238] width 46 height 366
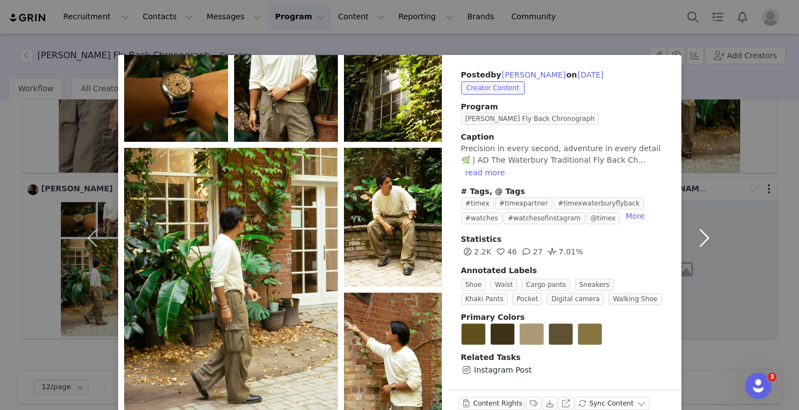
click at [705, 230] on button "button" at bounding box center [704, 238] width 46 height 366
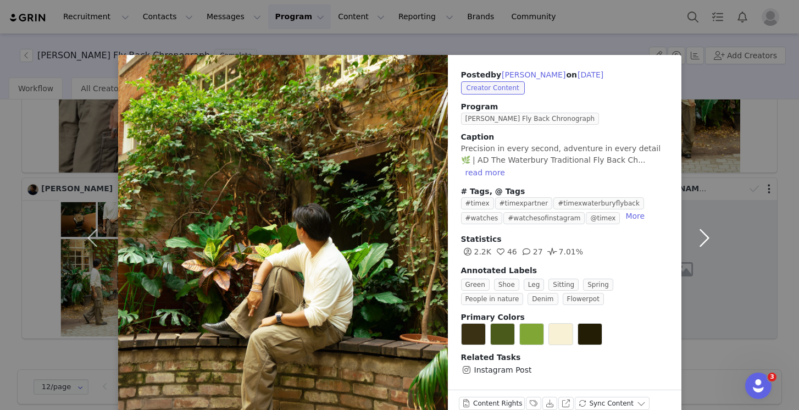
click at [705, 230] on button "button" at bounding box center [704, 238] width 46 height 366
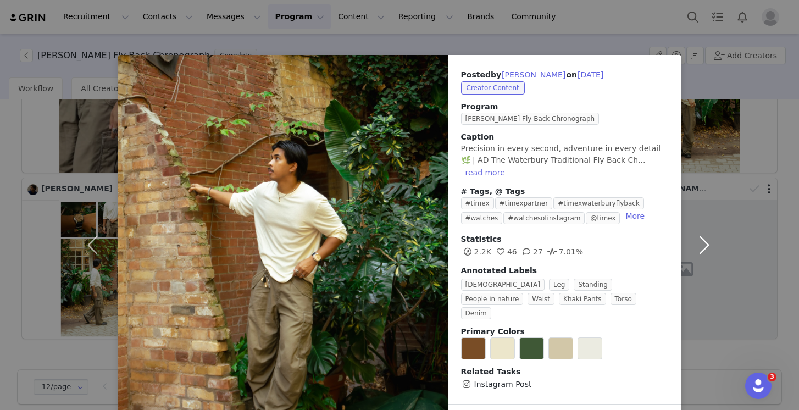
click at [704, 230] on button "button" at bounding box center [704, 245] width 46 height 380
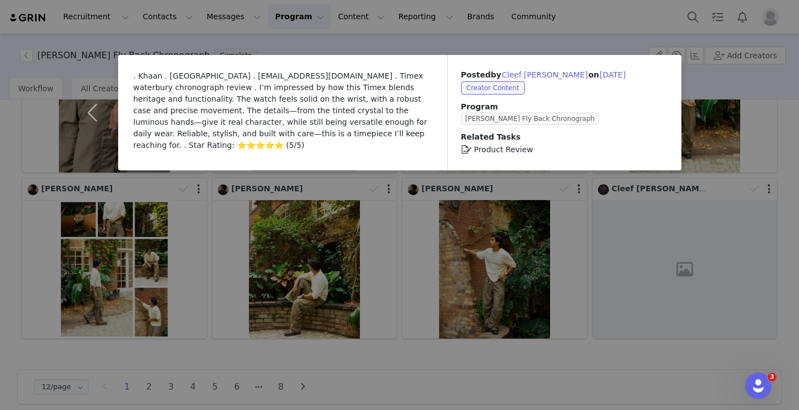
click at [700, 221] on div ". Khaan . [GEOGRAPHIC_DATA] . [EMAIL_ADDRESS][DOMAIN_NAME] . Timex waterbury ch…" at bounding box center [399, 205] width 799 height 410
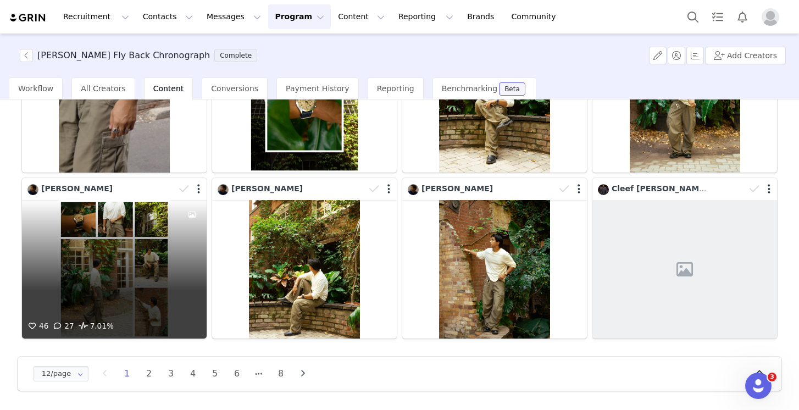
scroll to position [0, 0]
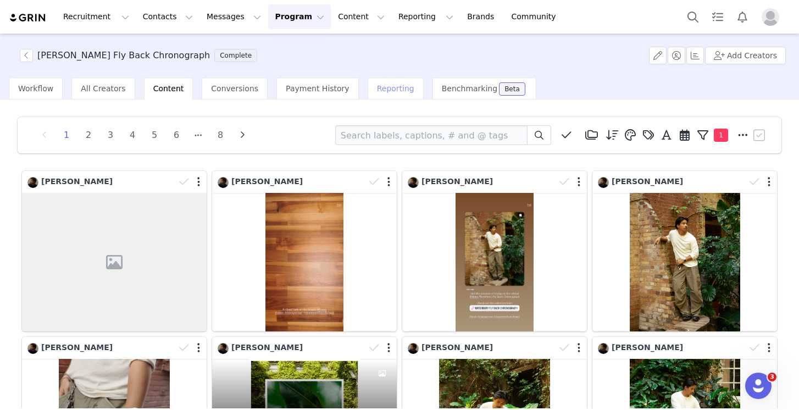
click at [376, 93] on div "Reporting" at bounding box center [395, 88] width 56 height 22
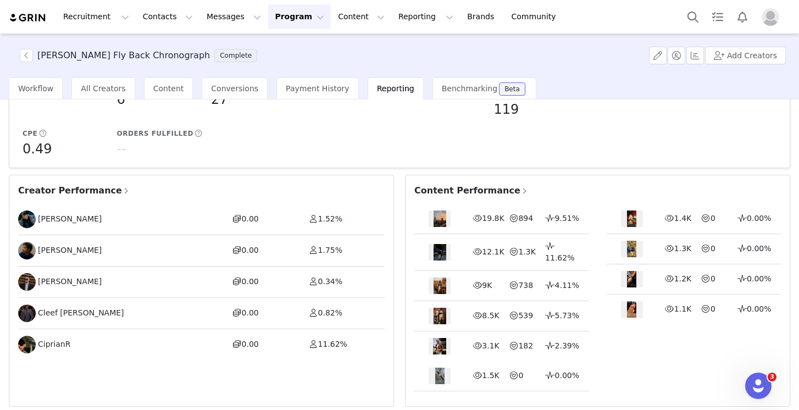
scroll to position [199, 0]
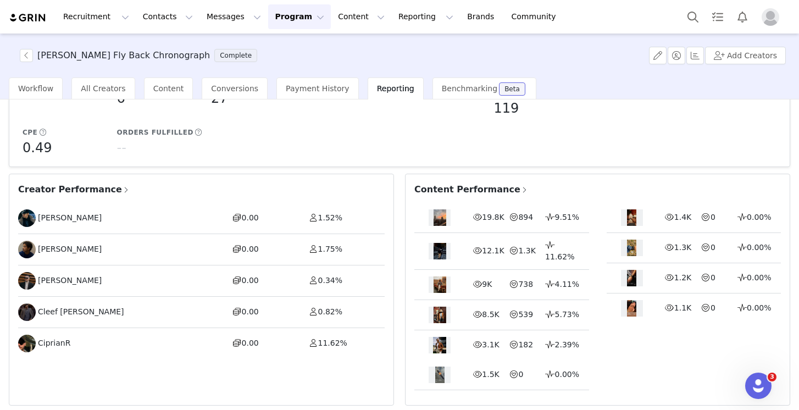
click at [35, 183] on span "Creator Performance" at bounding box center [74, 189] width 112 height 13
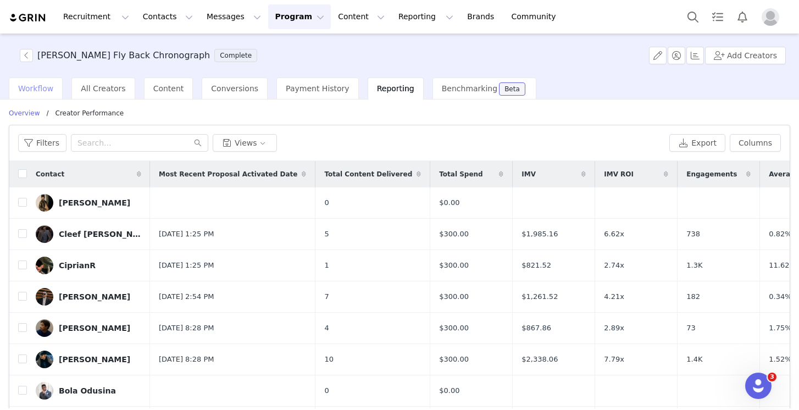
click at [38, 89] on span "Workflow" at bounding box center [35, 88] width 35 height 9
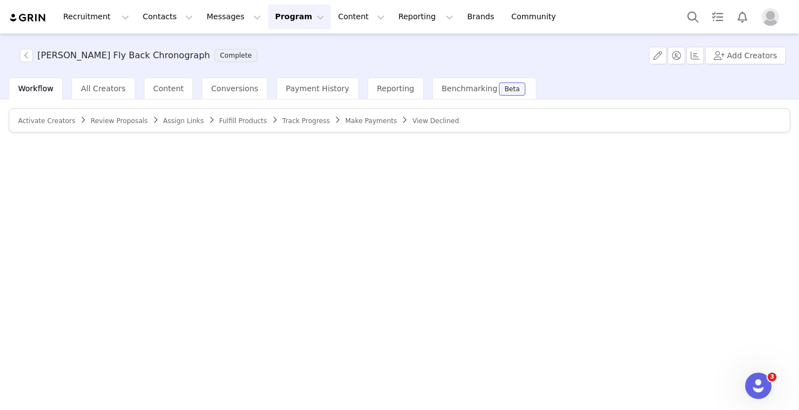
click at [352, 121] on span "Make Payments" at bounding box center [371, 121] width 52 height 8
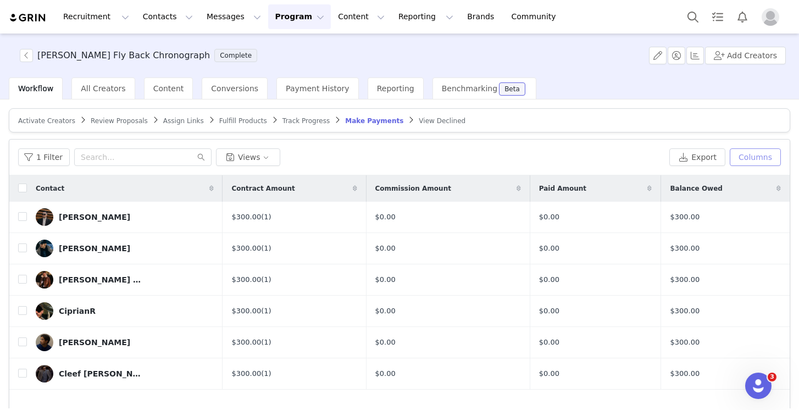
click at [756, 161] on button "Columns" at bounding box center [754, 157] width 51 height 18
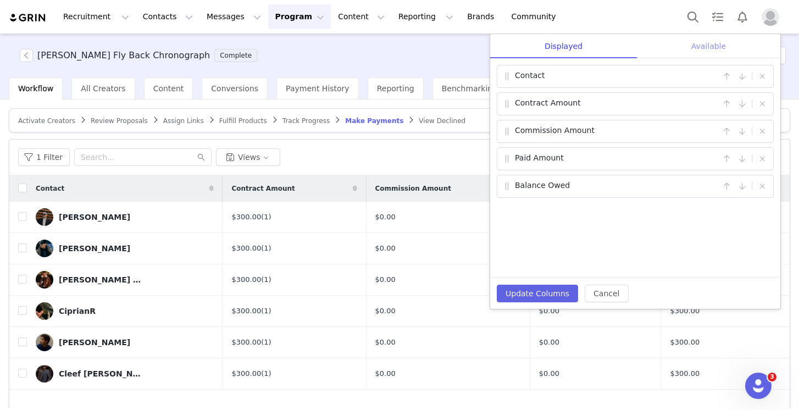
click at [703, 51] on div "Available" at bounding box center [708, 46] width 143 height 25
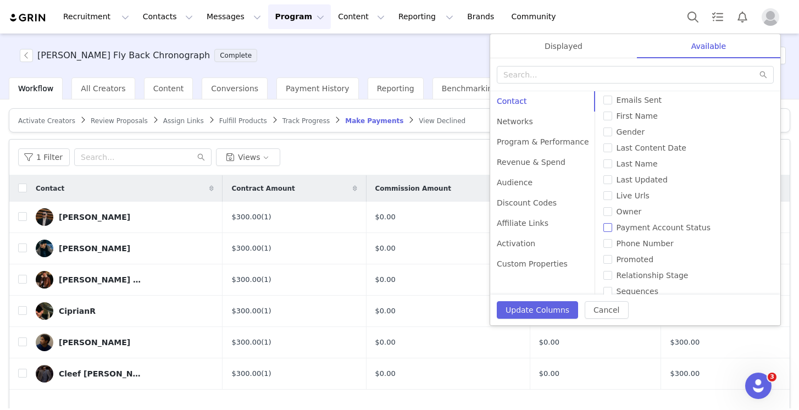
scroll to position [233, 0]
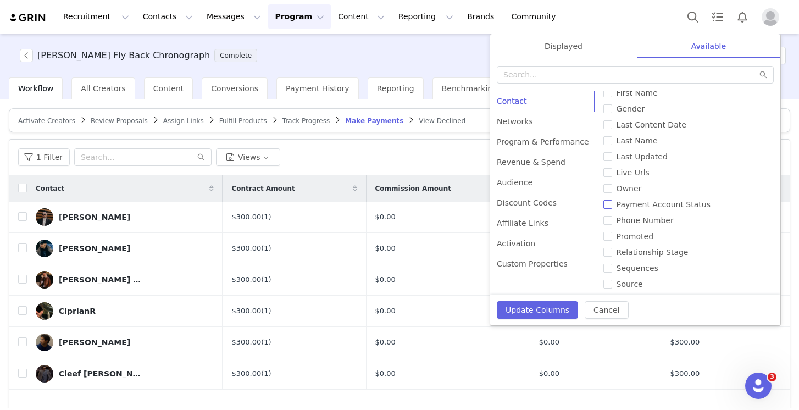
click at [603, 206] on input "Payment Account Status" at bounding box center [607, 204] width 9 height 9
checkbox input "true"
click at [544, 310] on button "Update Columns" at bounding box center [537, 310] width 81 height 18
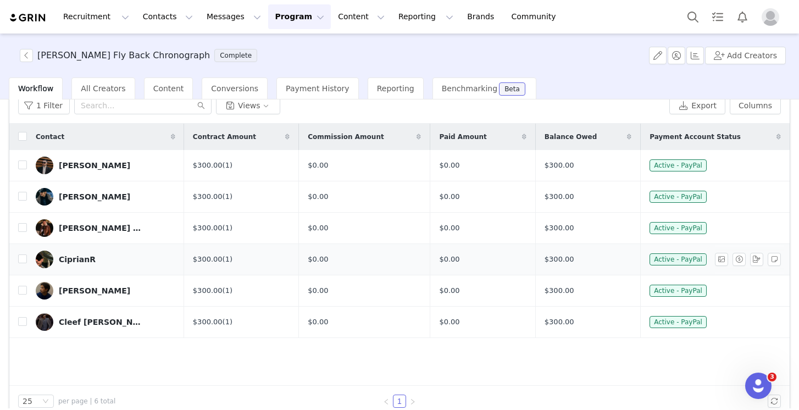
scroll to position [52, 0]
click at [22, 163] on input "checkbox" at bounding box center [22, 164] width 9 height 9
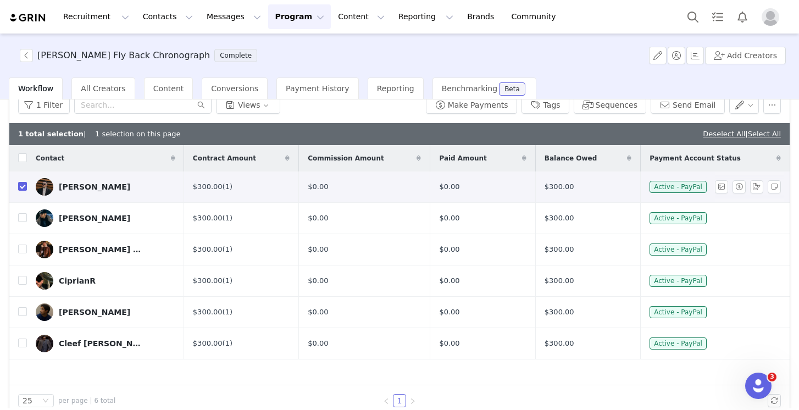
scroll to position [36, 0]
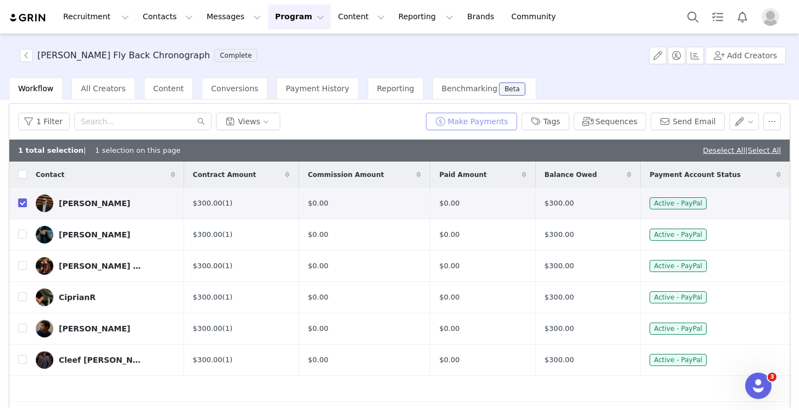
click at [474, 123] on button "Make Payments" at bounding box center [471, 122] width 91 height 18
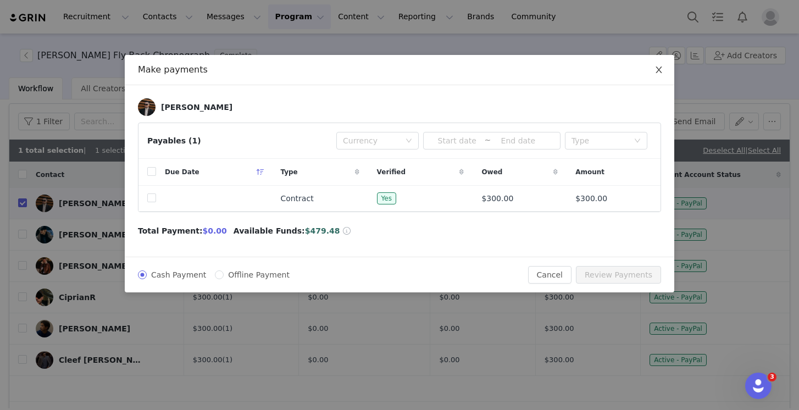
click at [659, 70] on icon "icon: close" at bounding box center [658, 69] width 6 height 7
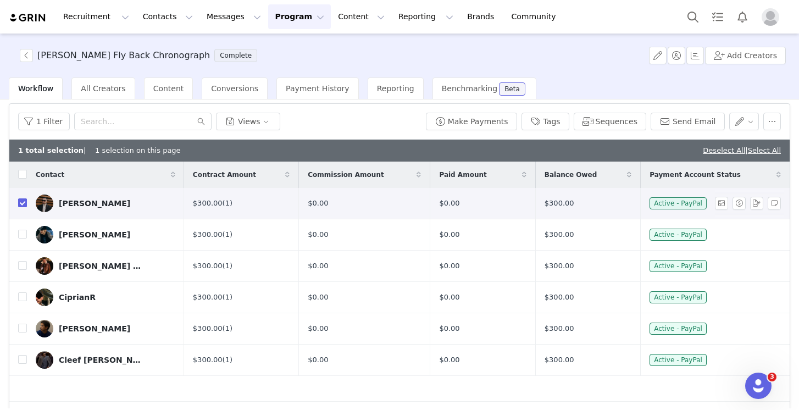
click at [21, 204] on input "checkbox" at bounding box center [22, 202] width 9 height 9
checkbox input "false"
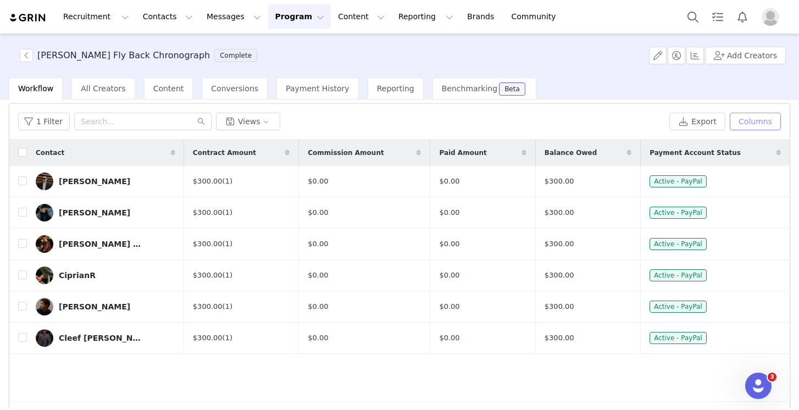
click at [749, 125] on button "Columns" at bounding box center [754, 122] width 51 height 18
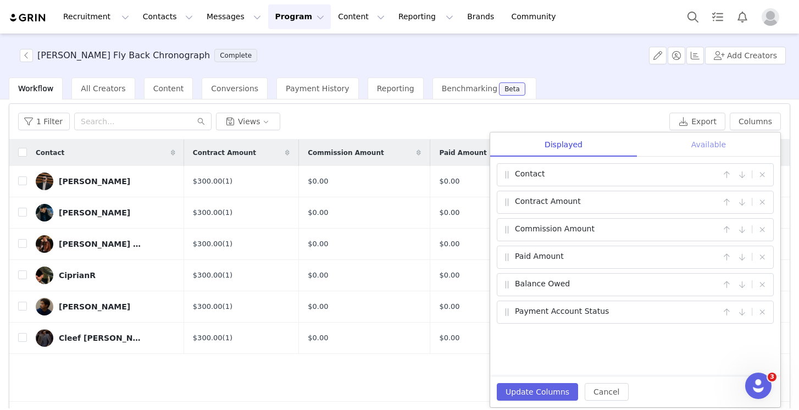
click at [707, 146] on div "Available" at bounding box center [708, 144] width 143 height 25
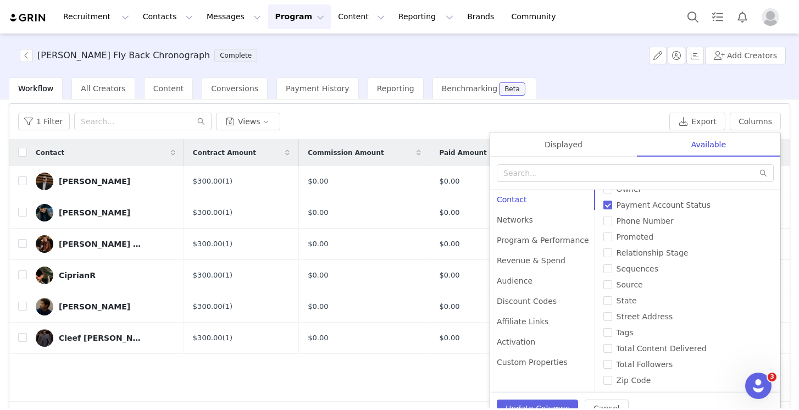
scroll to position [16, 0]
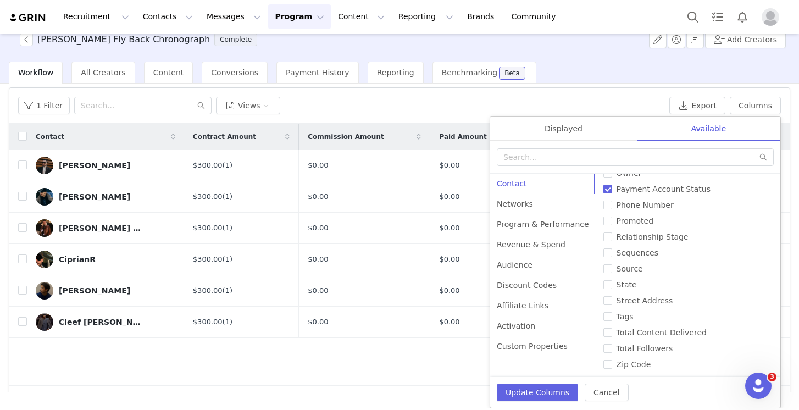
click at [439, 397] on section "[PERSON_NAME] Fly Back Chronograph Complete Add Creators Workflow All Creators …" at bounding box center [399, 221] width 799 height 375
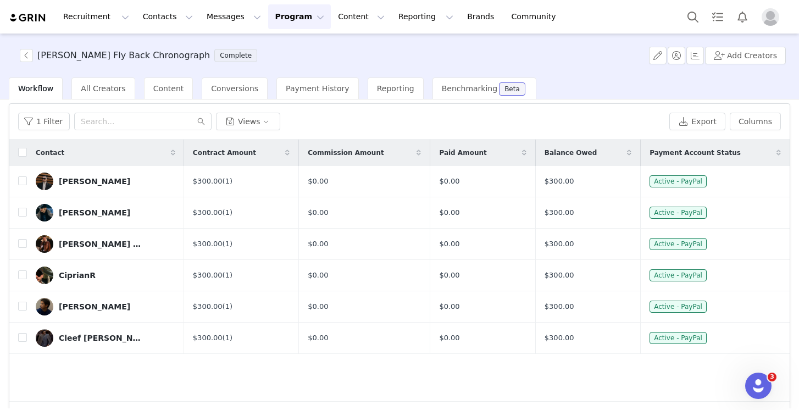
click at [381, 388] on div "Contact Contract Amount Commission Amount Paid Amount Balance Owed Payment Acco…" at bounding box center [399, 271] width 780 height 262
